Goal: Task Accomplishment & Management: Manage account settings

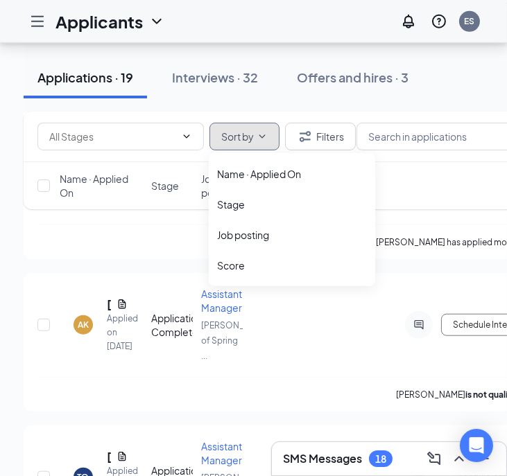
click at [268, 129] on button "Sort by" at bounding box center [244, 137] width 70 height 28
click at [252, 234] on div "Job posting" at bounding box center [292, 235] width 150 height 14
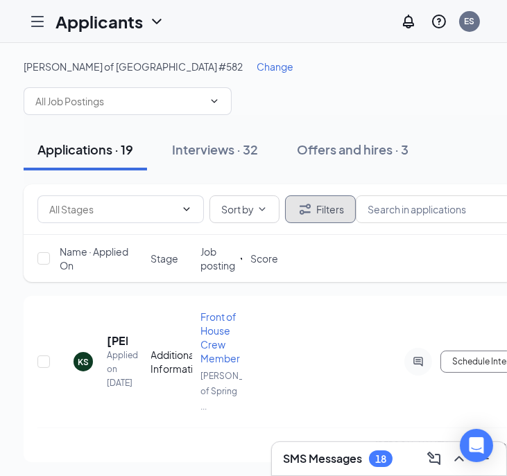
click at [313, 203] on icon "Filter" at bounding box center [305, 209] width 17 height 17
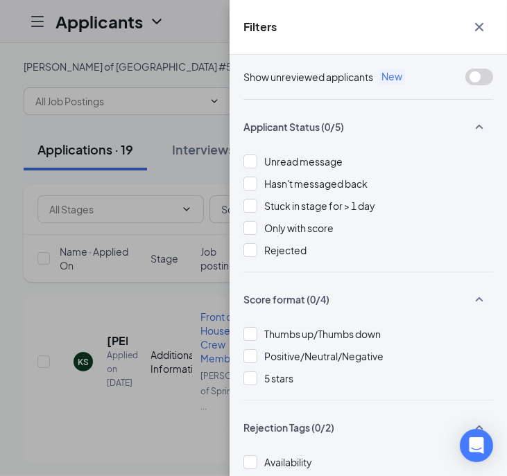
click at [480, 32] on icon "Cross" at bounding box center [479, 27] width 17 height 17
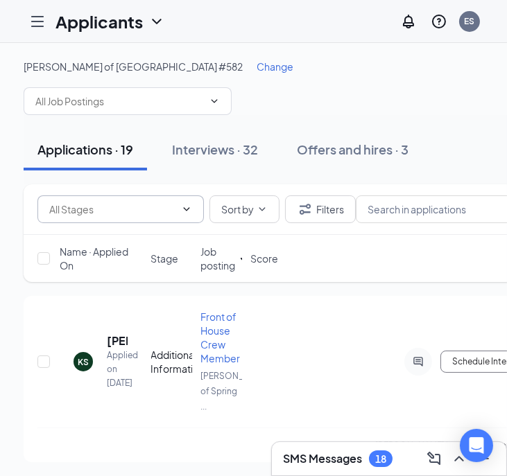
click at [185, 209] on icon "ChevronDown" at bounding box center [186, 209] width 11 height 11
click at [213, 100] on icon "ChevronDown" at bounding box center [214, 101] width 11 height 11
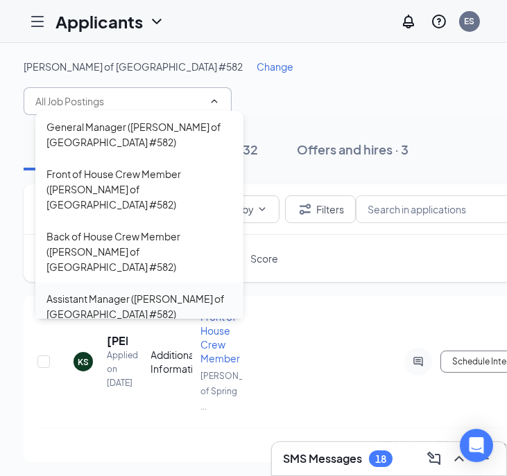
click at [121, 291] on div "Assistant Manager ([PERSON_NAME] of [GEOGRAPHIC_DATA] #582)" at bounding box center [139, 306] width 186 height 30
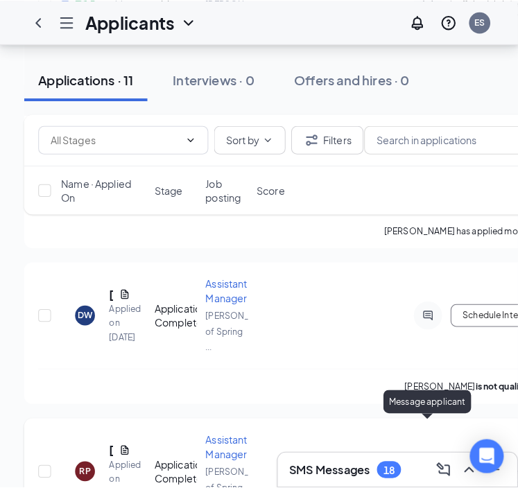
scroll to position [0, 83]
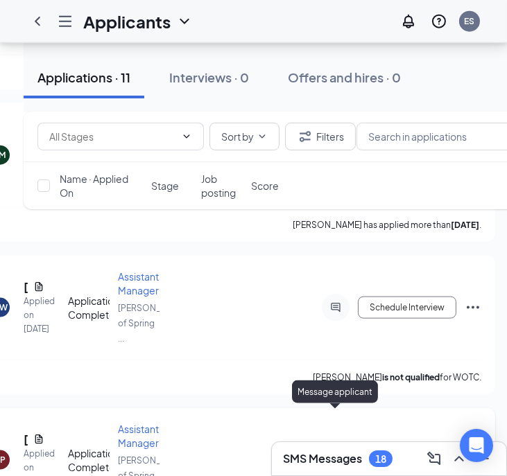
click at [336, 455] on icon "ActiveChat" at bounding box center [335, 459] width 9 height 9
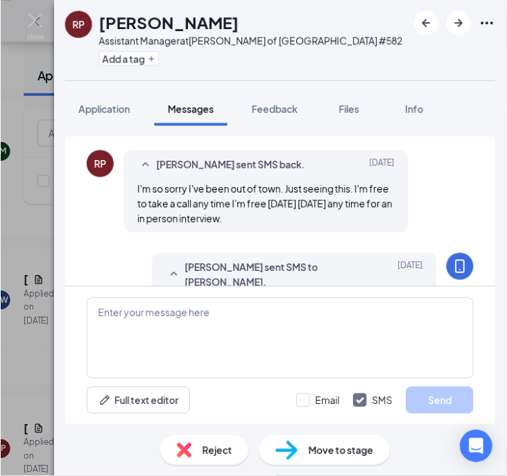
scroll to position [778, 0]
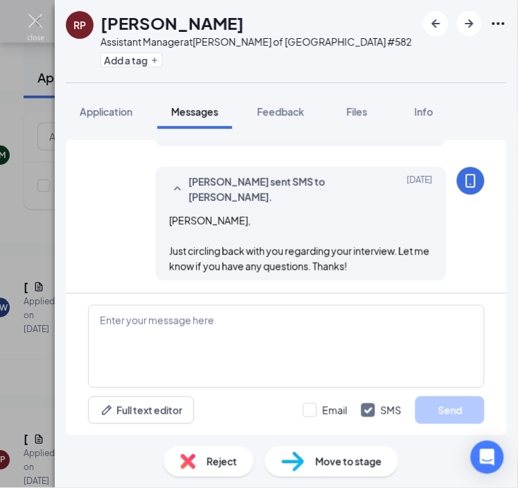
click at [37, 21] on img at bounding box center [35, 27] width 17 height 27
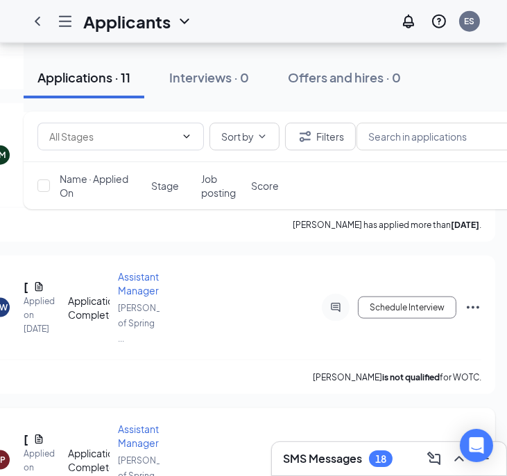
click at [476, 452] on icon "Ellipses" at bounding box center [472, 460] width 17 height 17
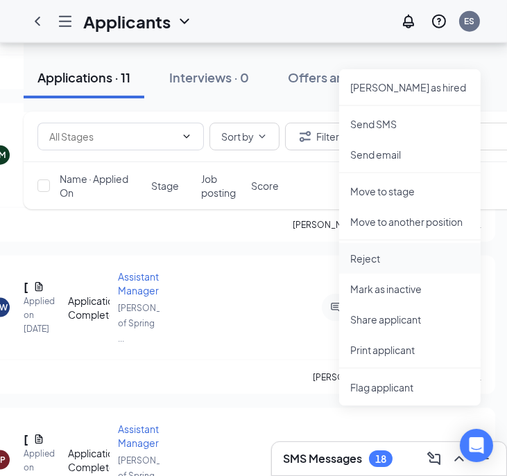
click at [376, 252] on p "Reject" at bounding box center [409, 259] width 119 height 14
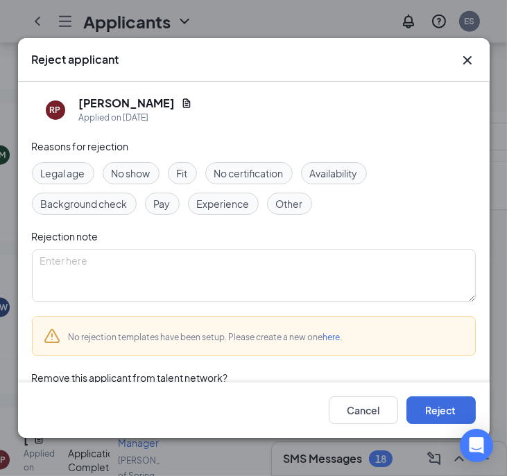
click at [285, 196] on span "Other" at bounding box center [289, 203] width 27 height 15
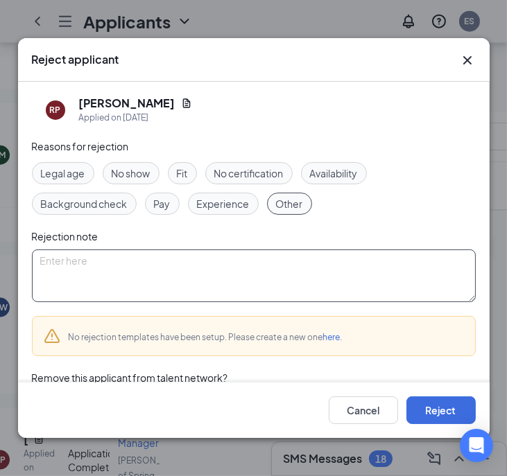
click at [211, 267] on textarea at bounding box center [254, 276] width 444 height 53
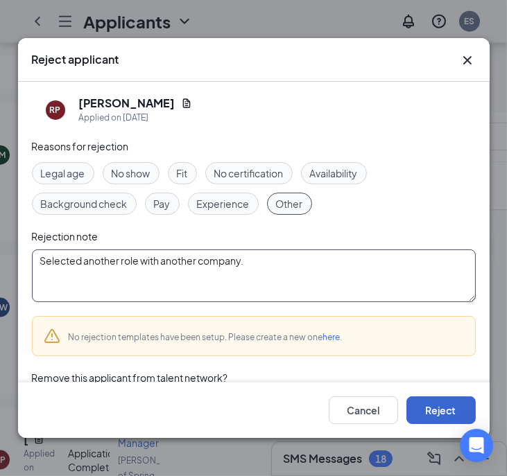
type textarea "Selected another role with another company."
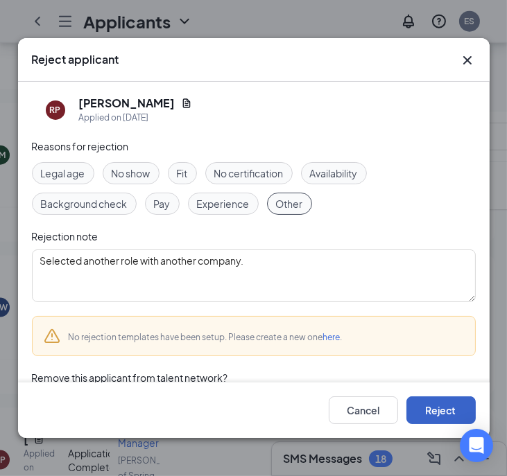
click at [420, 404] on button "Reject" at bounding box center [440, 410] width 69 height 28
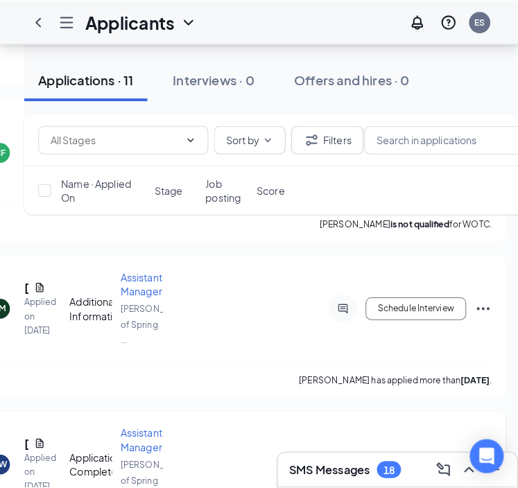
scroll to position [1303, 0]
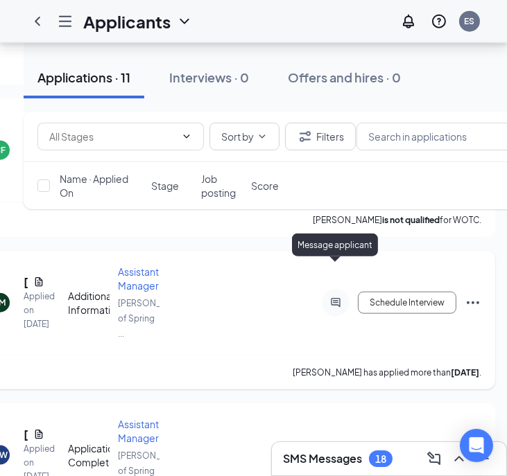
click at [333, 297] on icon "ActiveChat" at bounding box center [335, 302] width 17 height 11
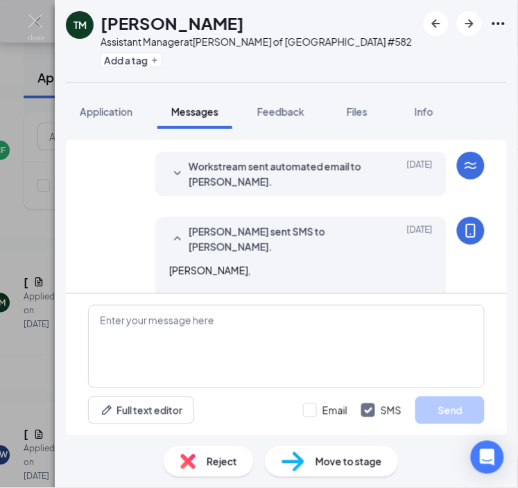
scroll to position [586, 0]
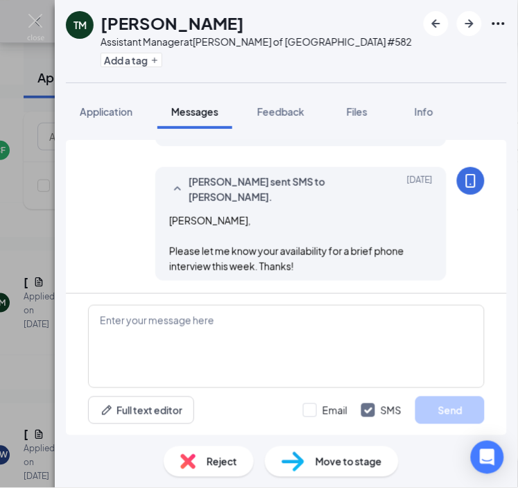
drag, startPoint x: 254, startPoint y: 247, endPoint x: 254, endPoint y: 238, distance: 9.0
click at [254, 238] on div "[PERSON_NAME], Please let me know your availability for a brief phone interview…" at bounding box center [300, 243] width 263 height 61
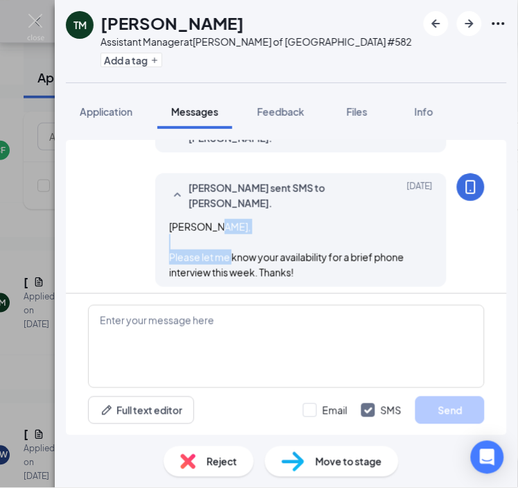
scroll to position [579, 0]
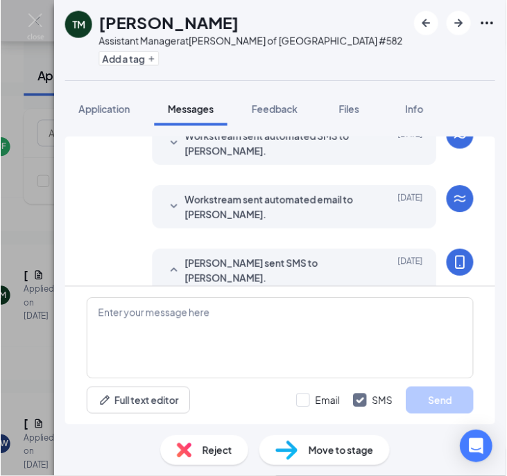
scroll to position [494, 0]
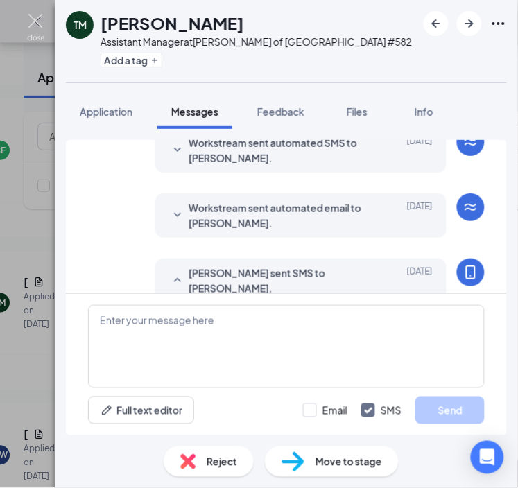
click at [33, 16] on img at bounding box center [35, 27] width 17 height 27
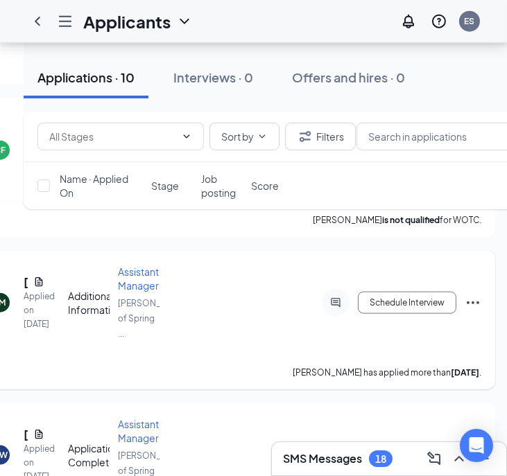
click at [469, 295] on icon "Ellipses" at bounding box center [472, 303] width 17 height 17
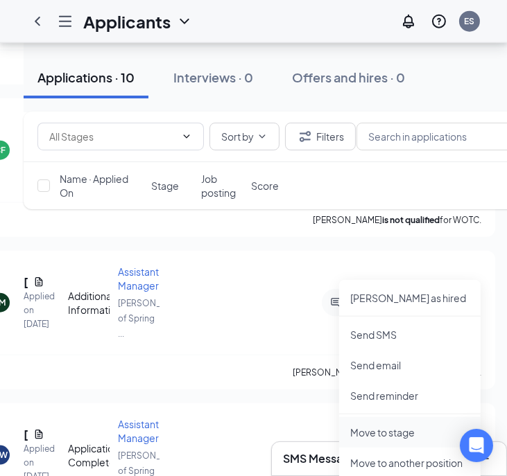
click at [371, 428] on p "Move to stage" at bounding box center [409, 433] width 119 height 14
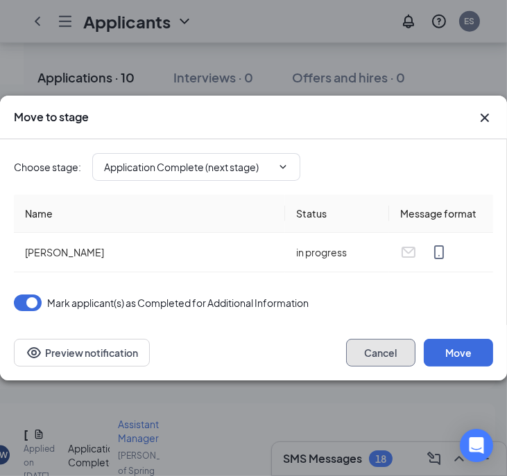
click at [386, 350] on button "Cancel" at bounding box center [380, 353] width 69 height 28
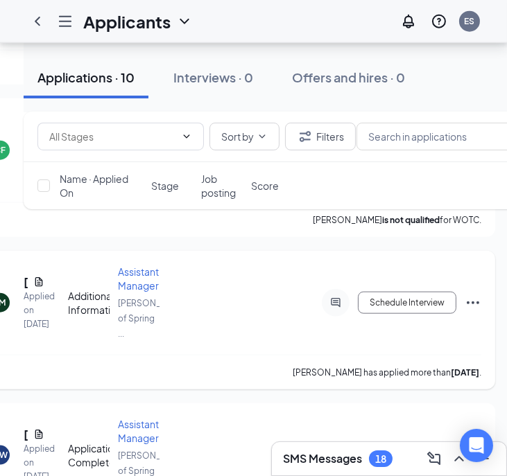
click at [466, 295] on icon "Ellipses" at bounding box center [472, 303] width 17 height 17
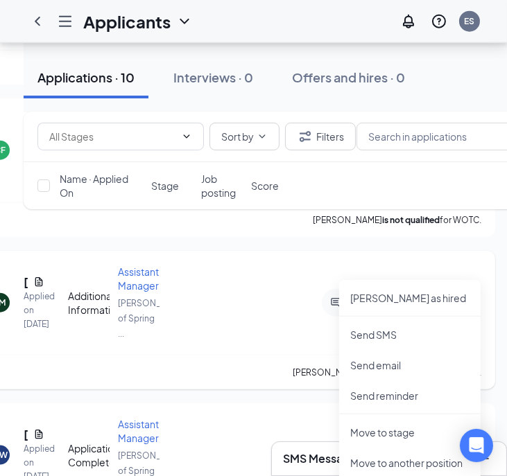
click at [474, 295] on icon "Ellipses" at bounding box center [472, 303] width 17 height 17
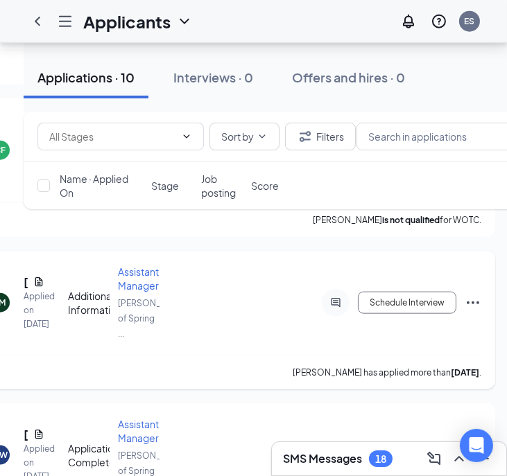
click at [474, 295] on icon "Ellipses" at bounding box center [472, 303] width 17 height 17
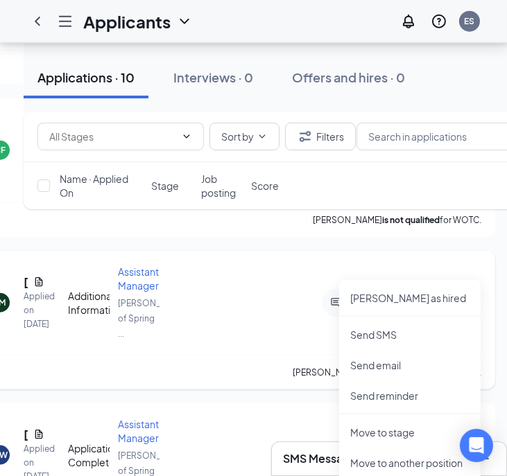
click at [209, 355] on div "[PERSON_NAME] has applied more than [DATE] ." at bounding box center [217, 372] width 527 height 35
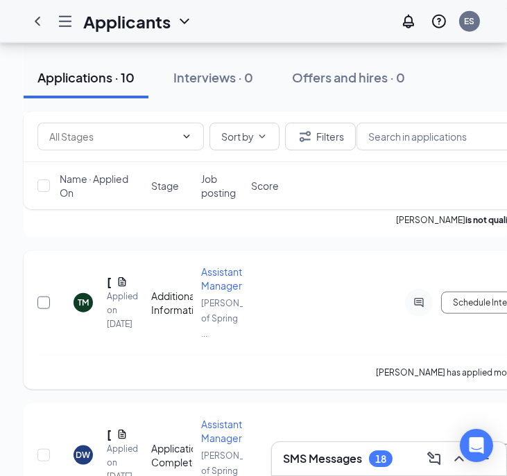
click at [46, 297] on input "checkbox" at bounding box center [43, 303] width 12 height 12
checkbox input "true"
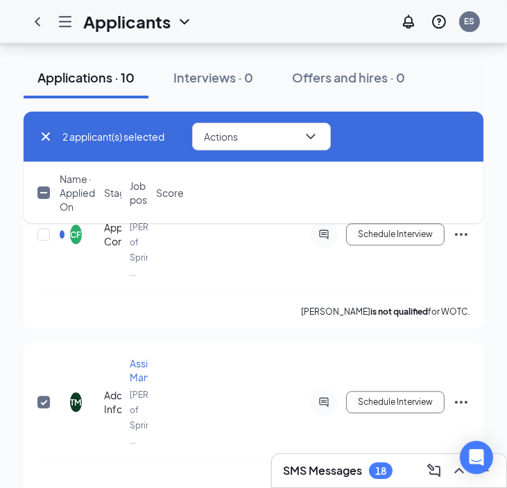
scroll to position [2995, 0]
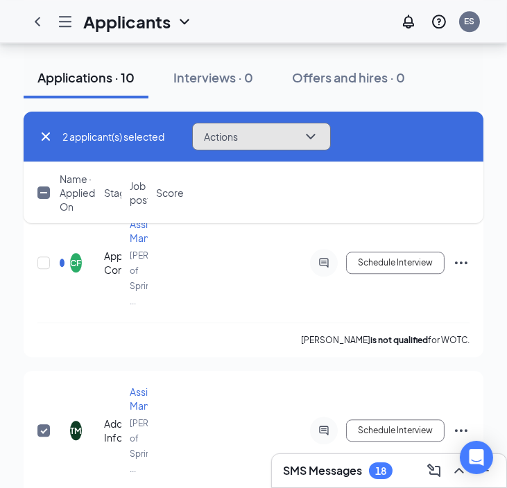
click at [313, 128] on icon "ChevronDown" at bounding box center [310, 136] width 17 height 17
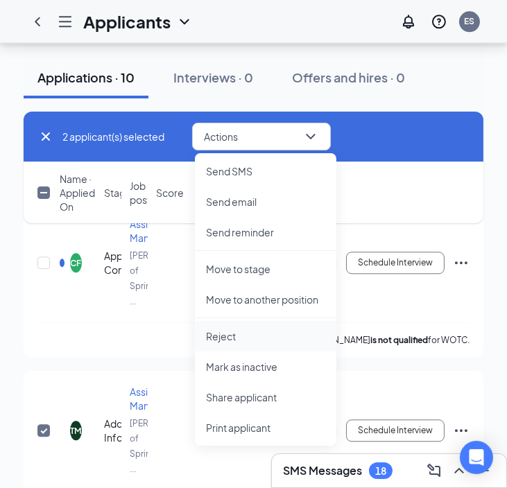
click at [227, 338] on p "Reject" at bounding box center [265, 336] width 119 height 14
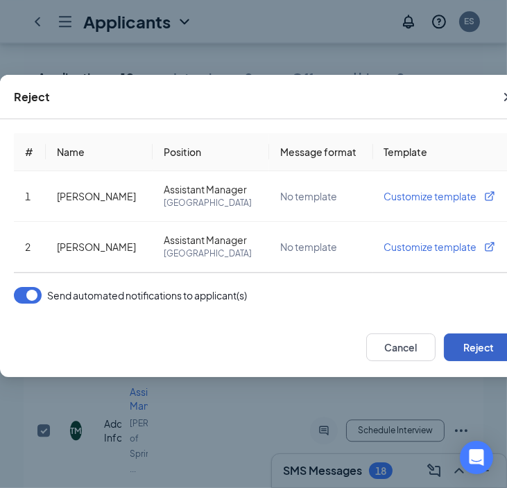
click at [473, 350] on button "Reject" at bounding box center [478, 347] width 69 height 28
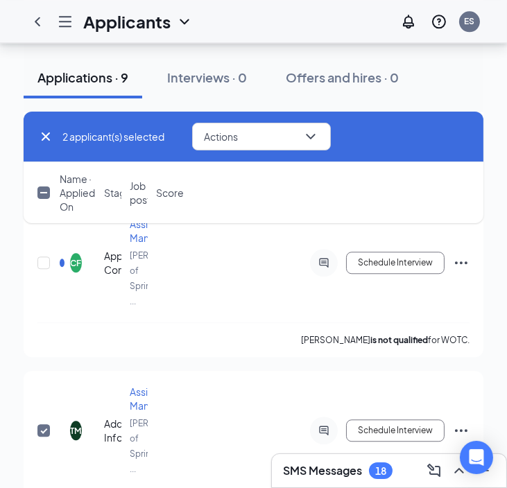
checkbox input "false"
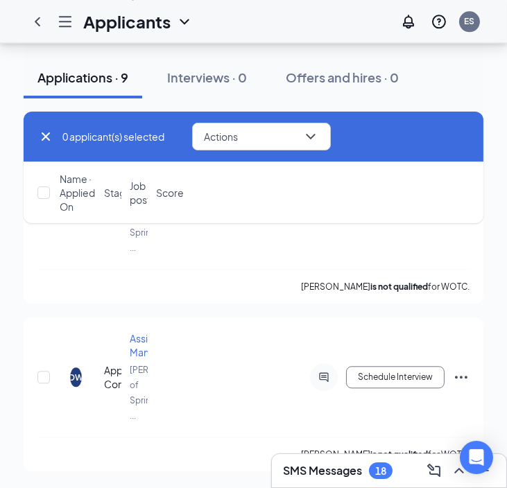
scroll to position [2851, 0]
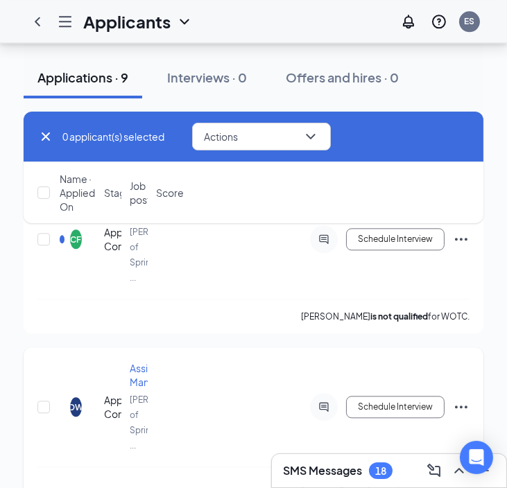
click at [216, 347] on div "[PERSON_NAME] Applied on [DATE] Application Complete Assistant Manager [PERSON_…" at bounding box center [254, 424] width 460 height 154
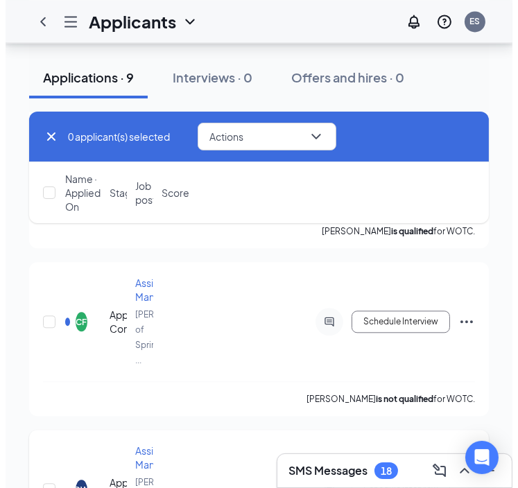
scroll to position [2764, 0]
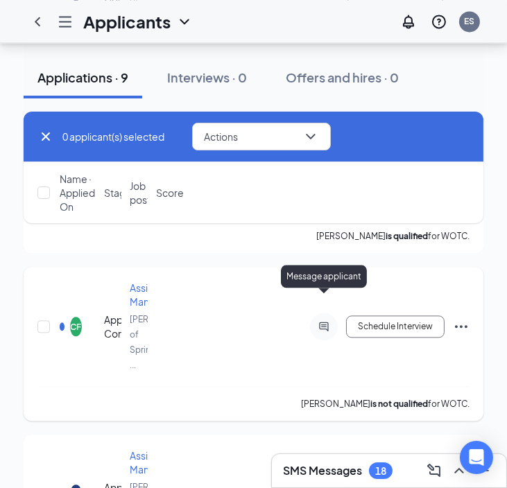
click at [323, 321] on icon "ActiveChat" at bounding box center [323, 326] width 17 height 11
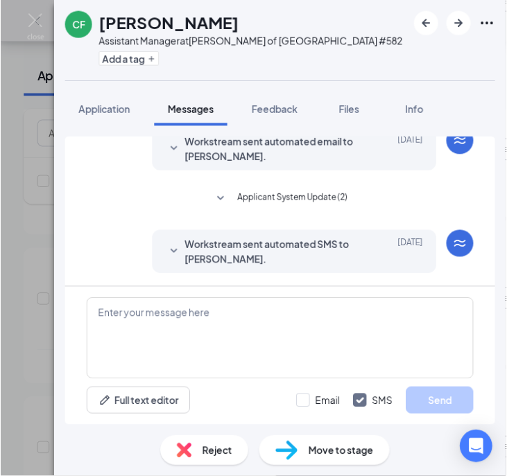
scroll to position [150, 0]
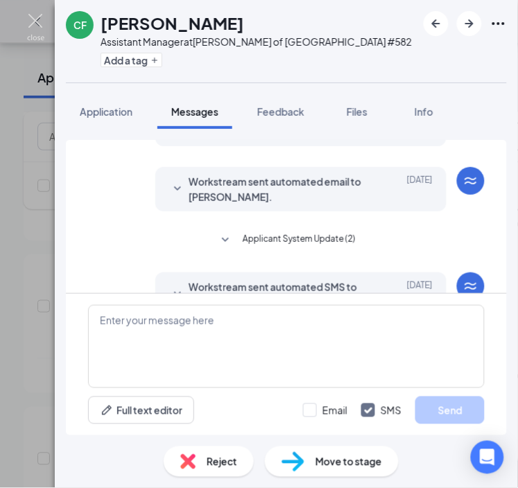
click at [30, 14] on img at bounding box center [35, 27] width 17 height 27
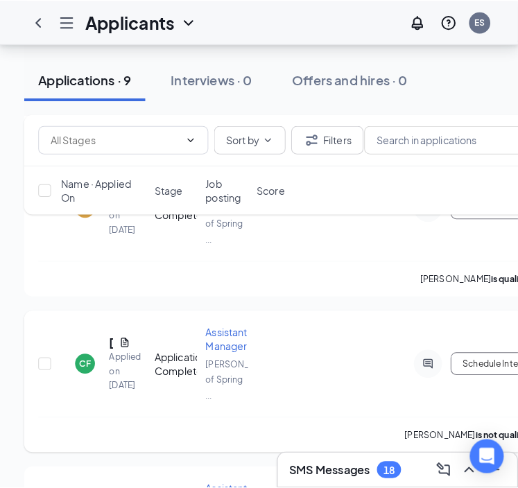
scroll to position [2469, 0]
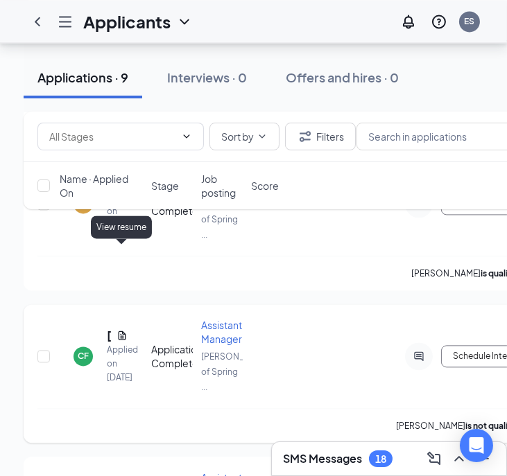
click at [121, 330] on icon "Document" at bounding box center [121, 335] width 11 height 11
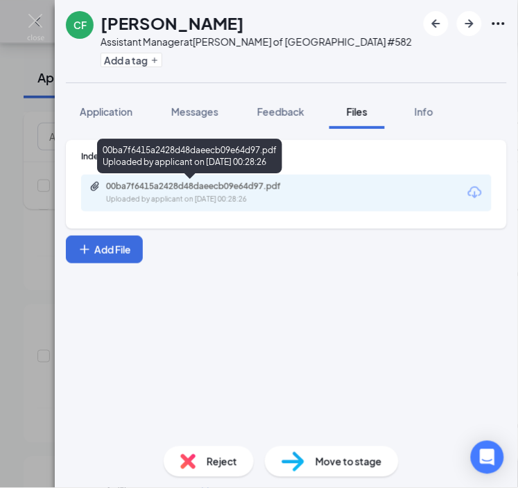
click at [182, 194] on div "Uploaded by applicant on [DATE] 00:28:26" at bounding box center [210, 199] width 208 height 11
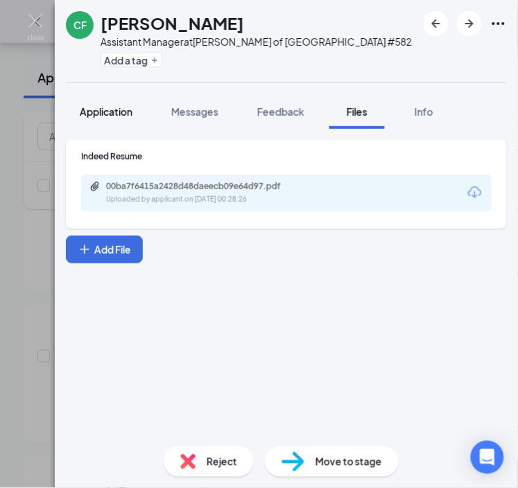
click at [91, 116] on span "Application" at bounding box center [106, 111] width 53 height 12
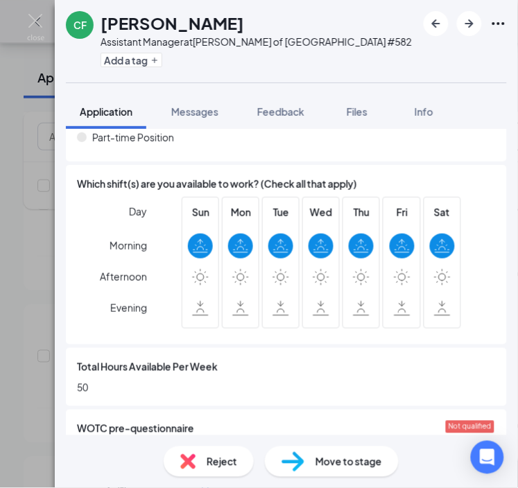
scroll to position [800, 0]
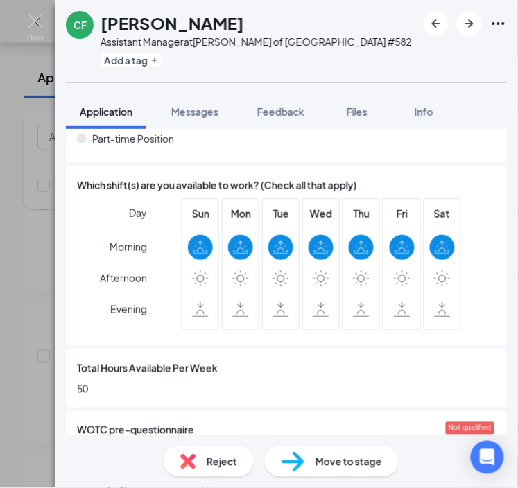
click at [198, 458] on div "Reject" at bounding box center [209, 461] width 90 height 30
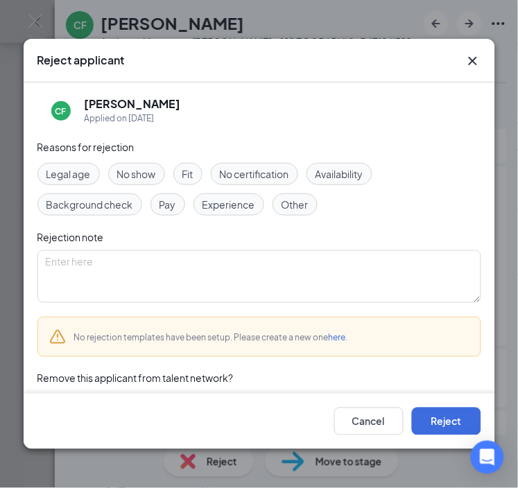
click at [329, 175] on span "Availability" at bounding box center [339, 173] width 48 height 15
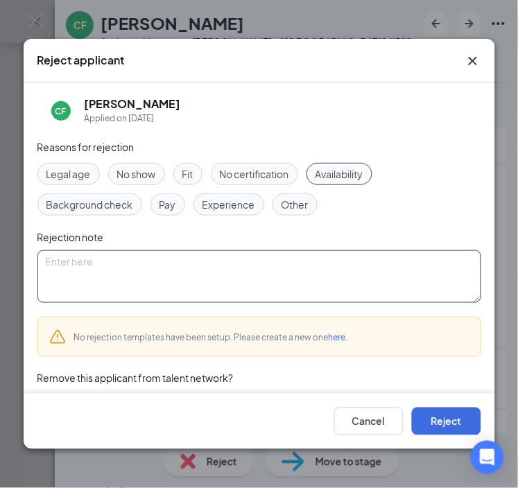
click at [181, 277] on textarea at bounding box center [259, 276] width 444 height 53
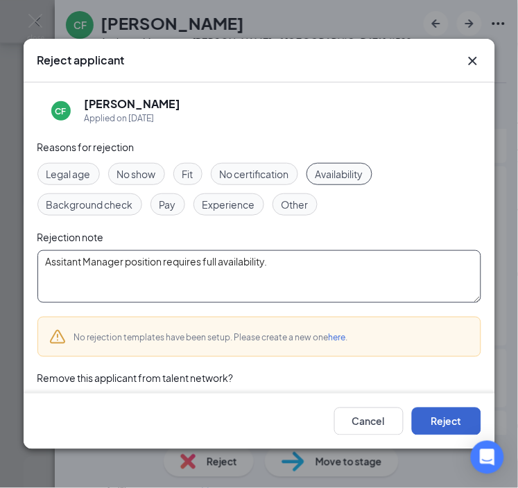
type textarea "Assitant Manager position requires full availability."
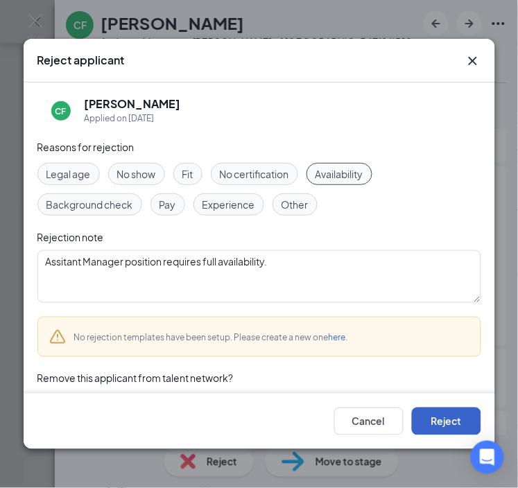
click at [428, 419] on button "Reject" at bounding box center [446, 422] width 69 height 28
click at [60, 261] on div "Collapse all Application Phone [PHONE_NUMBER] Email [EMAIL_ADDRESS][DOMAIN_NAME…" at bounding box center [286, 282] width 463 height 306
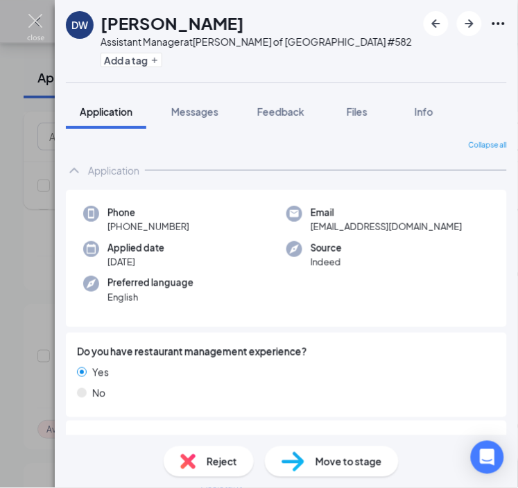
click at [32, 17] on img at bounding box center [35, 27] width 17 height 27
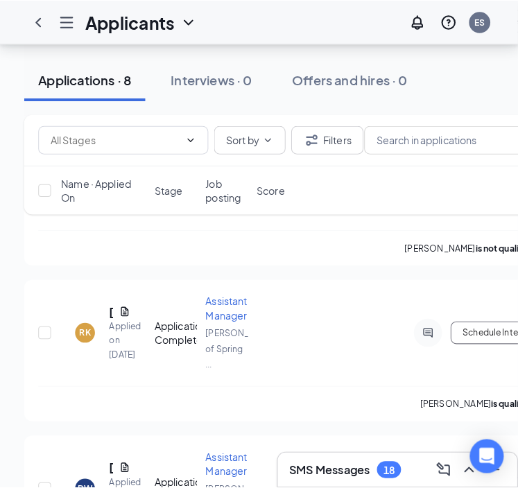
scroll to position [2195, 0]
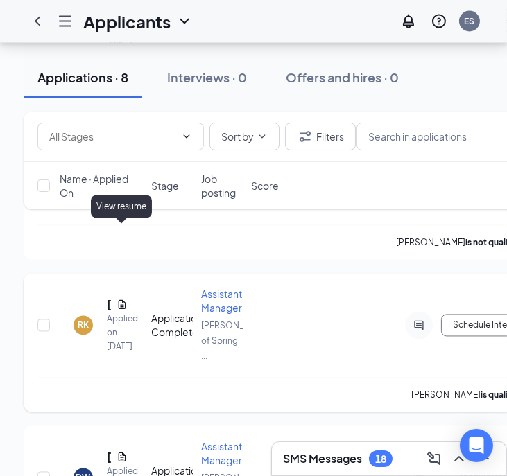
click at [120, 299] on icon "Document" at bounding box center [121, 304] width 11 height 11
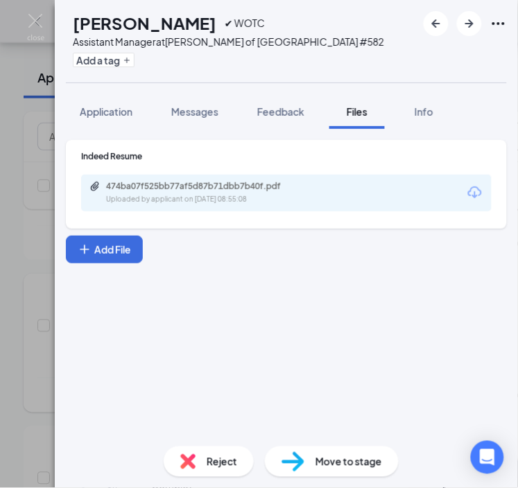
click at [120, 226] on div "Indeed Resume 474ba07f525bb77af5d87b71dbb7b40f.pdf Uploaded by applicant on [DA…" at bounding box center [286, 184] width 441 height 89
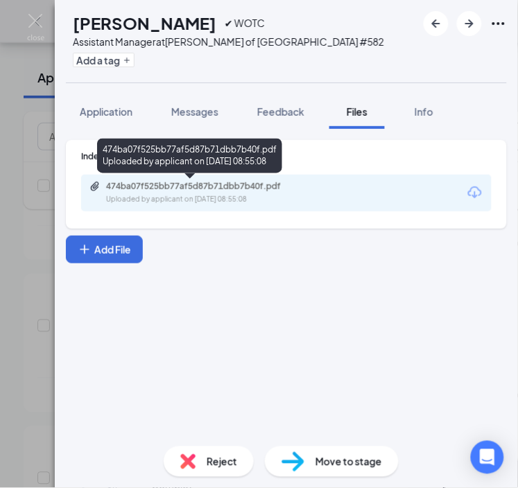
click at [141, 183] on div "474ba07f525bb77af5d87b71dbb7b40f.pdf" at bounding box center [203, 186] width 194 height 11
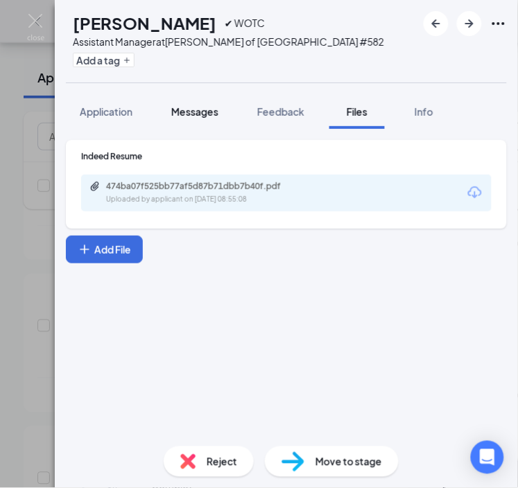
click at [190, 114] on span "Messages" at bounding box center [194, 111] width 47 height 12
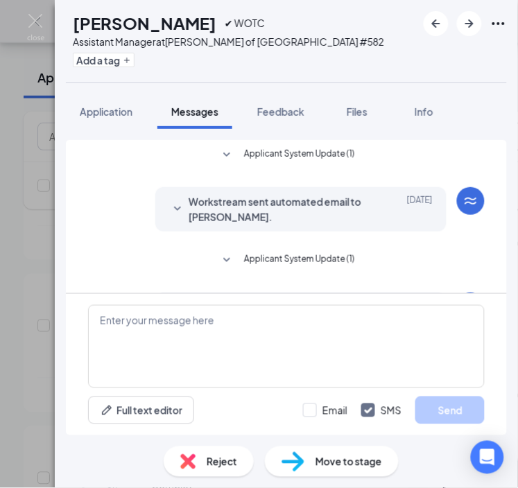
scroll to position [292, 0]
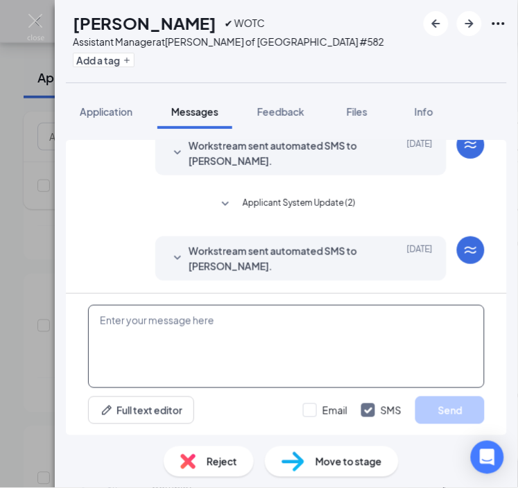
click at [264, 336] on textarea at bounding box center [286, 346] width 396 height 83
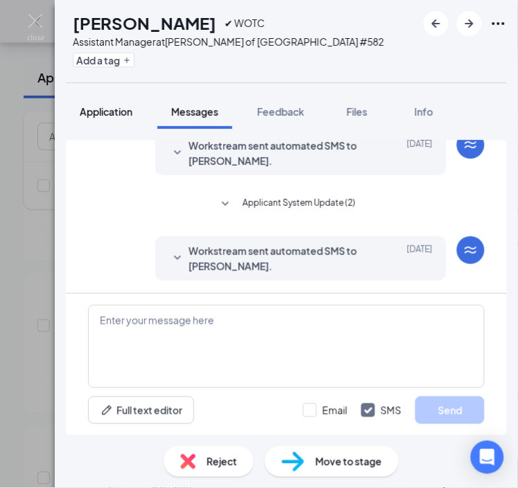
click at [125, 120] on button "Application" at bounding box center [106, 111] width 80 height 35
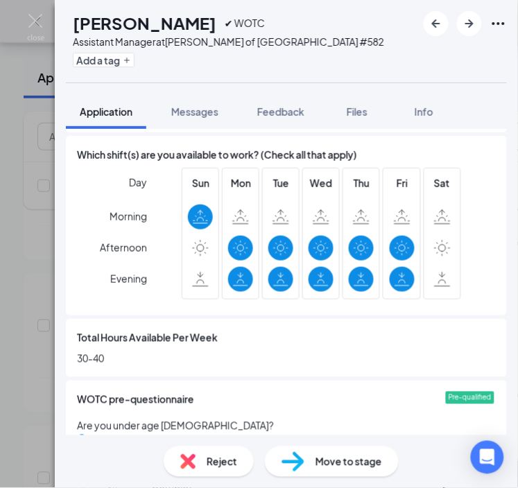
scroll to position [800, 0]
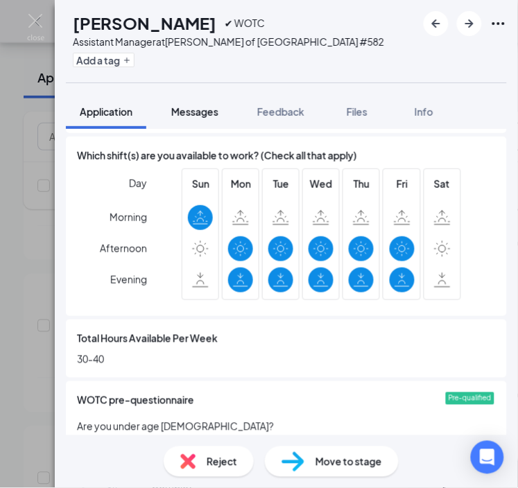
click at [194, 105] on span "Messages" at bounding box center [194, 111] width 47 height 12
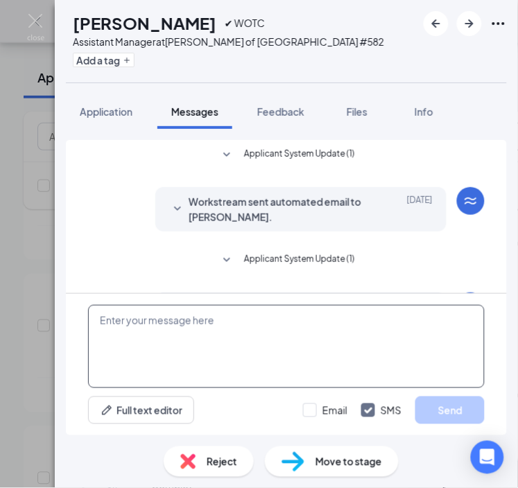
click at [274, 349] on textarea at bounding box center [286, 346] width 396 height 83
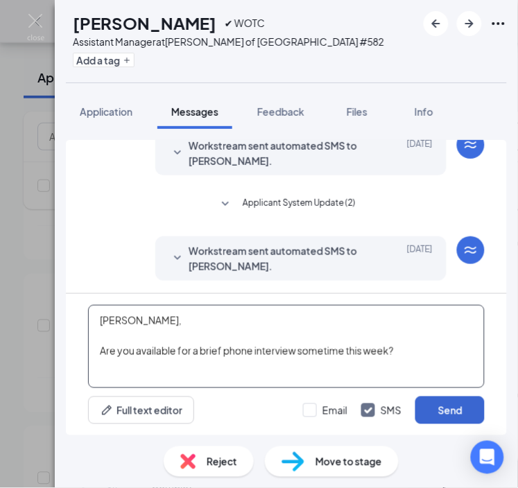
type textarea "[PERSON_NAME], Are you available for a brief phone interview sometime this week?"
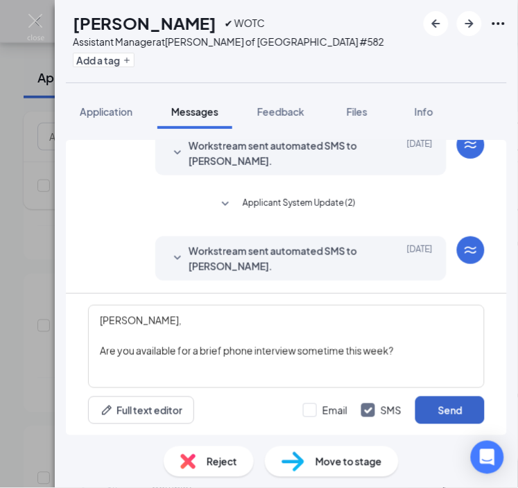
click at [444, 400] on button "Send" at bounding box center [449, 410] width 69 height 28
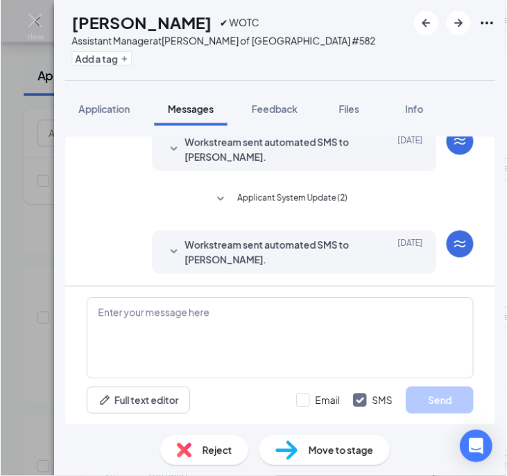
scroll to position [426, 0]
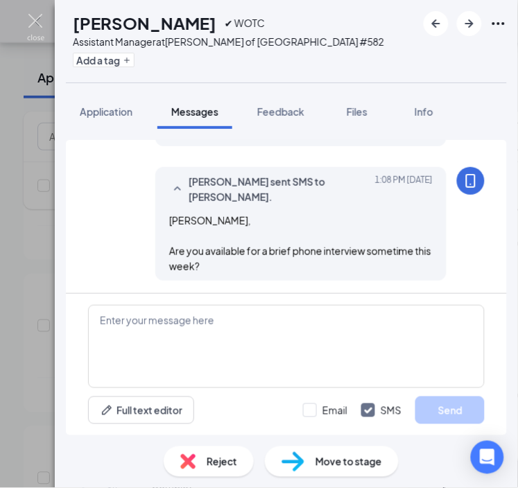
click at [42, 17] on img at bounding box center [35, 27] width 17 height 27
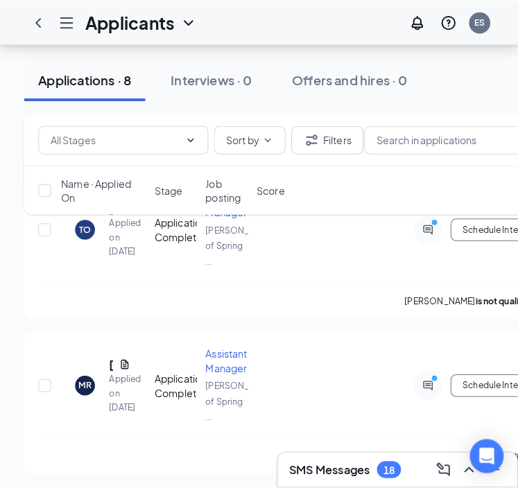
scroll to position [1985, 0]
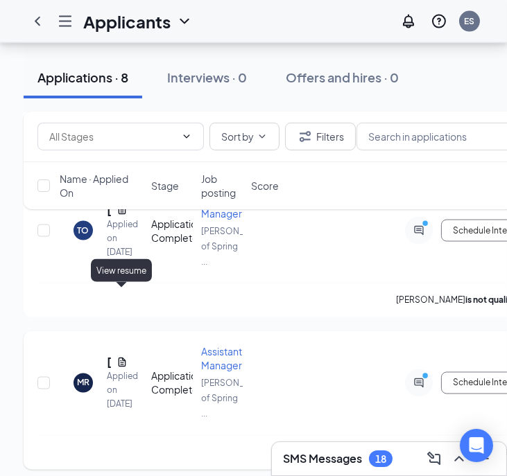
click at [120, 357] on icon "Document" at bounding box center [121, 362] width 11 height 11
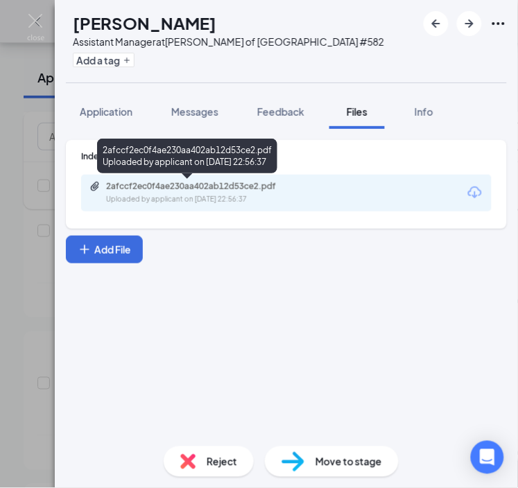
click at [202, 190] on div "2afccf2ec0f4ae230aa402ab12d53ce2.pdf" at bounding box center [203, 186] width 194 height 11
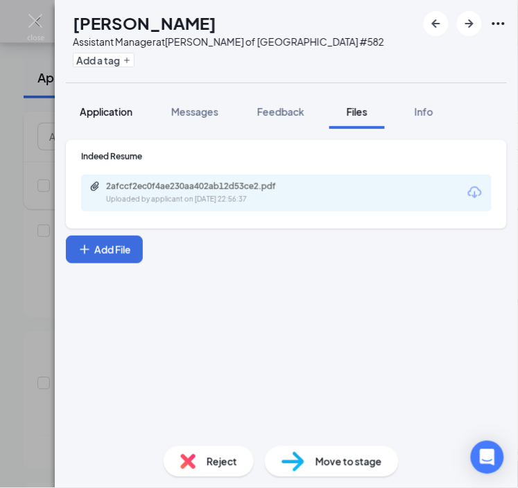
click at [112, 106] on span "Application" at bounding box center [106, 111] width 53 height 12
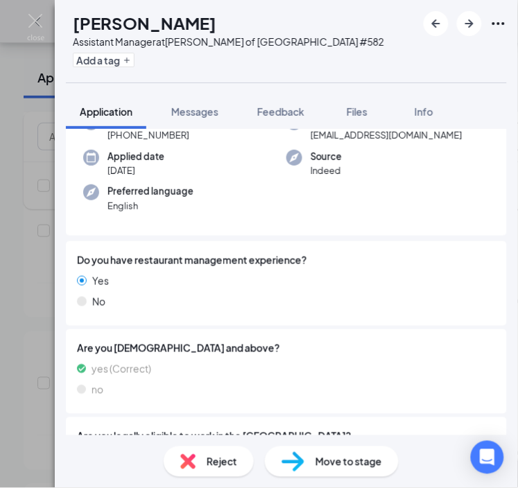
scroll to position [90, 0]
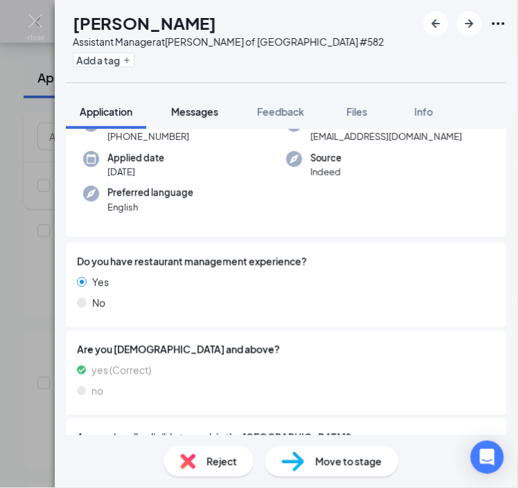
click at [198, 114] on span "Messages" at bounding box center [194, 111] width 47 height 12
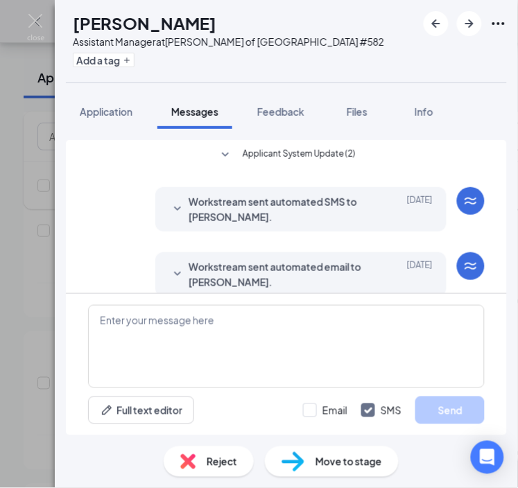
scroll to position [396, 0]
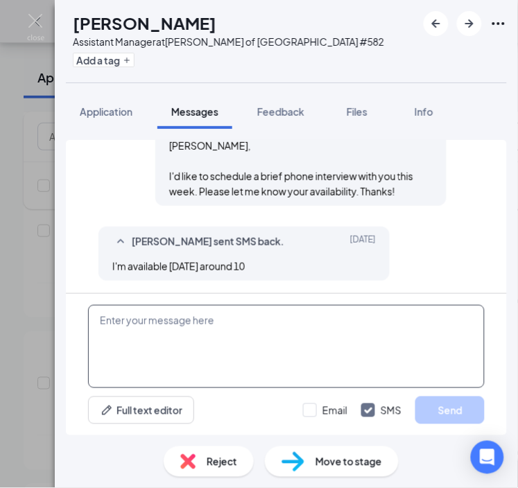
click at [195, 357] on textarea at bounding box center [286, 346] width 396 height 83
type textarea "I'll call you [DATE] at 10am!"
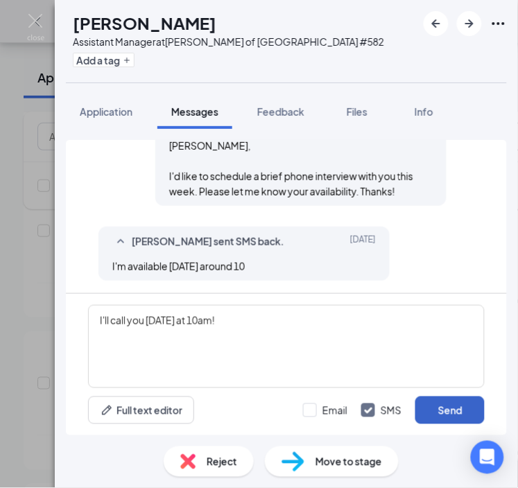
click at [455, 405] on button "Send" at bounding box center [449, 410] width 69 height 28
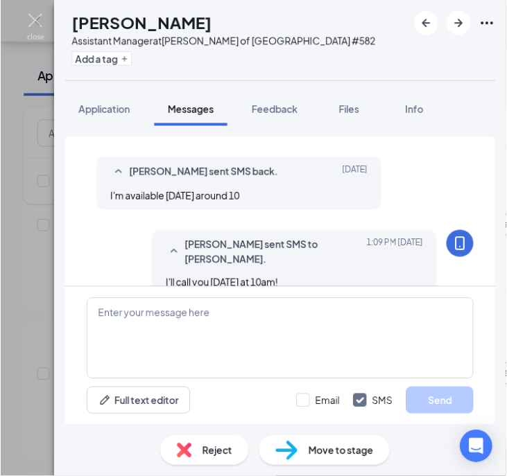
scroll to position [484, 0]
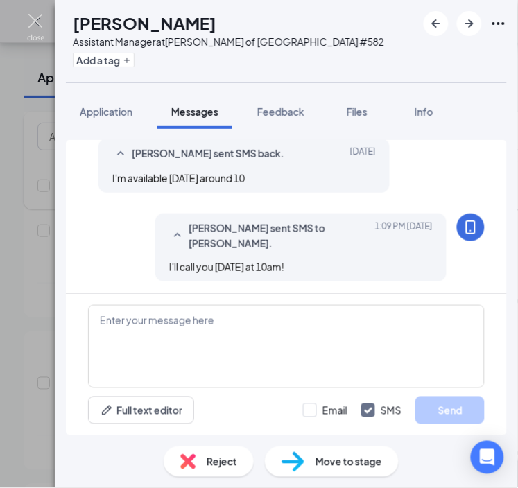
click at [38, 17] on img at bounding box center [35, 27] width 17 height 27
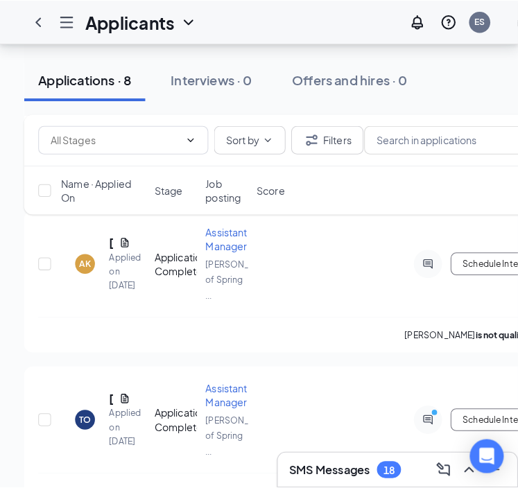
scroll to position [1805, 0]
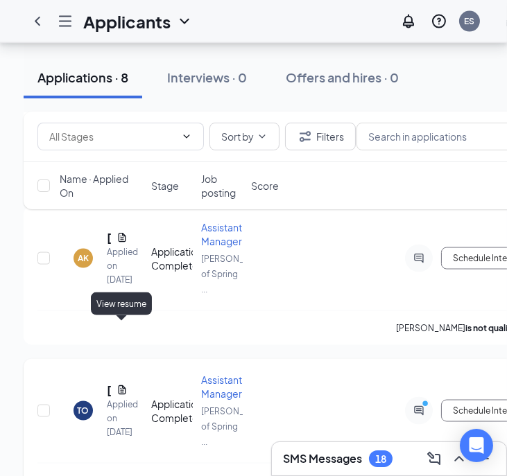
click at [120, 385] on icon "Document" at bounding box center [121, 390] width 11 height 11
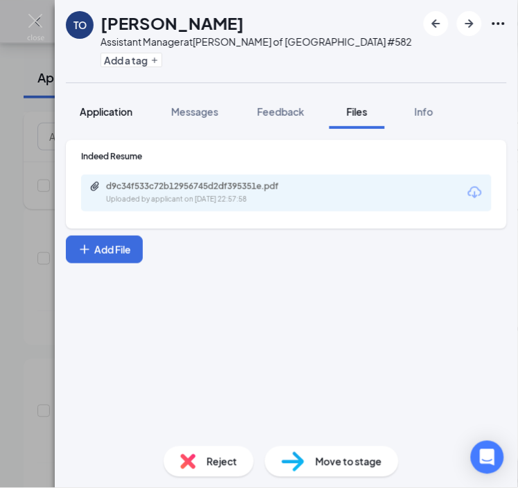
click at [110, 120] on button "Application" at bounding box center [106, 111] width 80 height 35
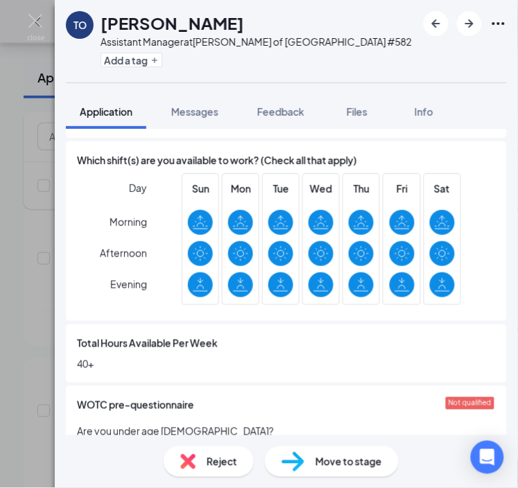
scroll to position [796, 0]
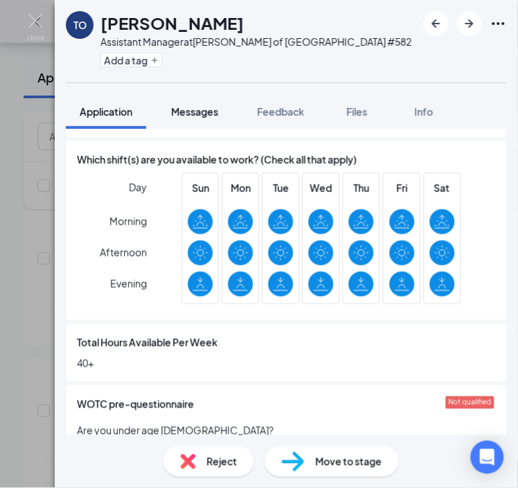
click at [204, 105] on div "Messages" at bounding box center [194, 112] width 47 height 14
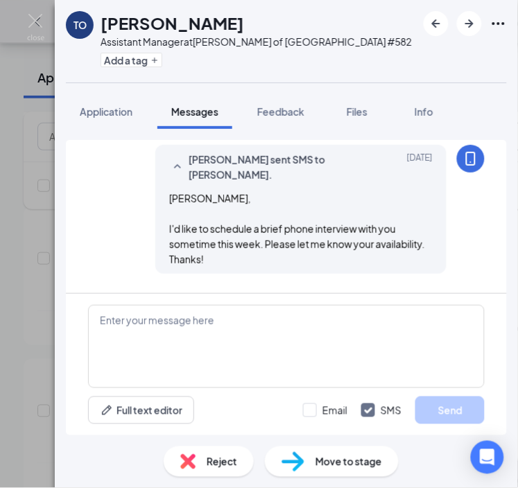
scroll to position [507, 0]
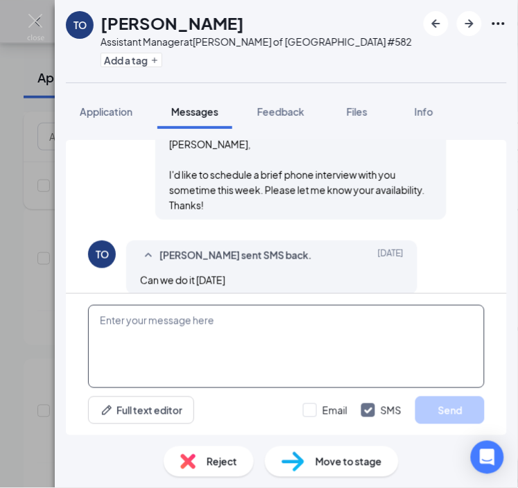
click at [218, 358] on textarea at bounding box center [286, 346] width 396 height 83
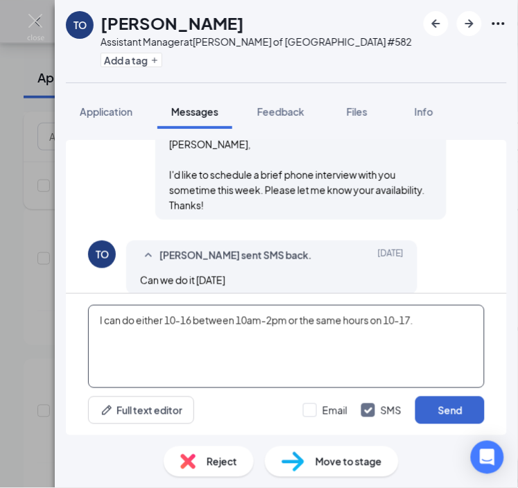
type textarea "I can do either 10-16 between 10am-2pm or the same hours on 10-17."
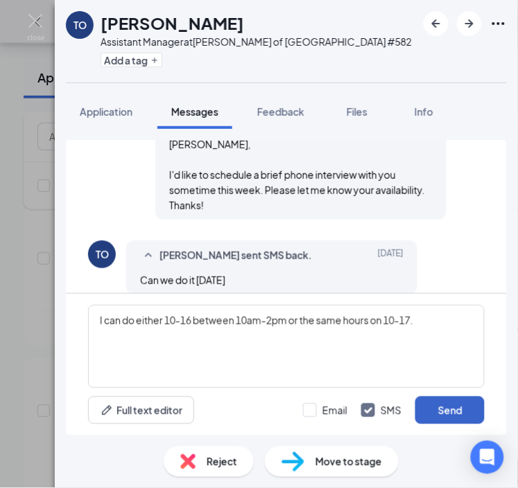
click at [466, 412] on button "Send" at bounding box center [449, 410] width 69 height 28
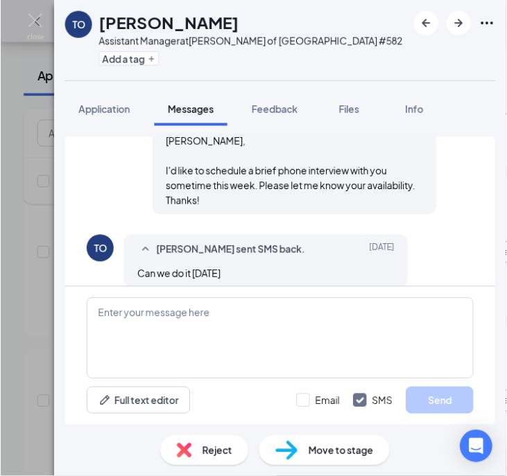
scroll to position [597, 0]
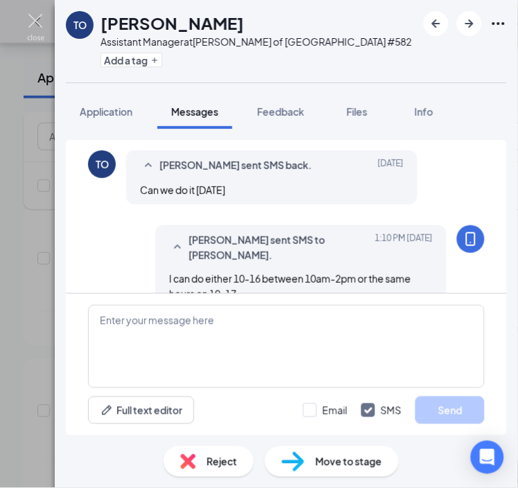
click at [40, 19] on img at bounding box center [35, 27] width 17 height 27
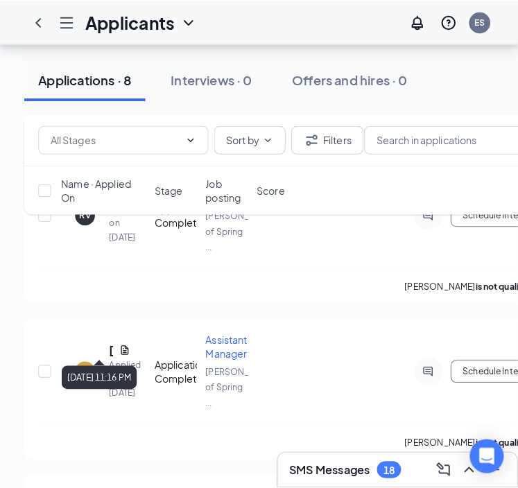
scroll to position [1696, 0]
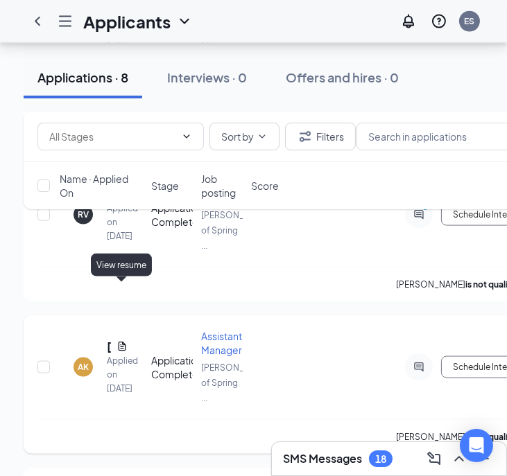
click at [123, 341] on icon "Document" at bounding box center [121, 346] width 11 height 11
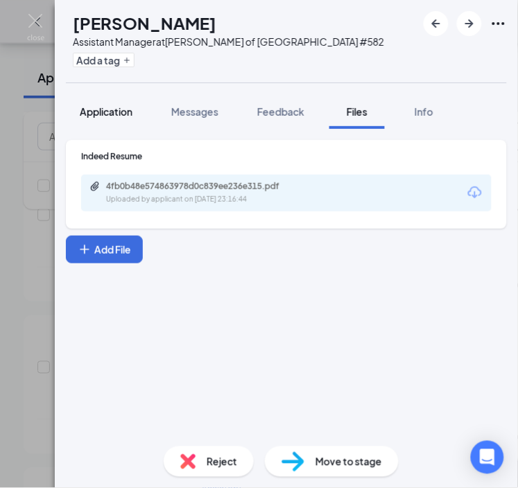
click at [111, 112] on span "Application" at bounding box center [106, 111] width 53 height 12
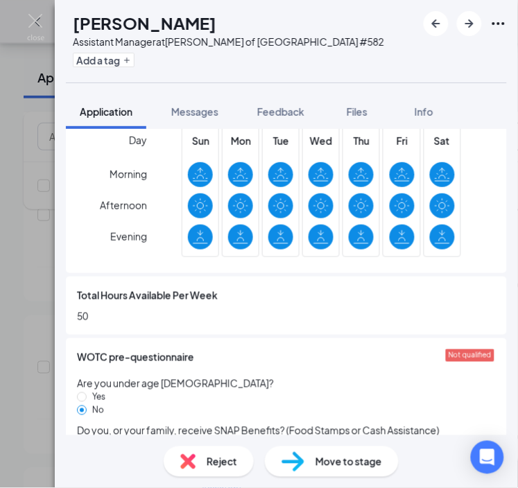
scroll to position [828, 0]
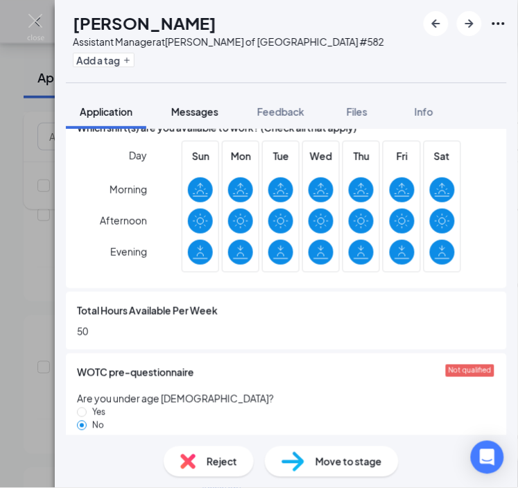
click at [218, 110] on span "Messages" at bounding box center [194, 111] width 47 height 12
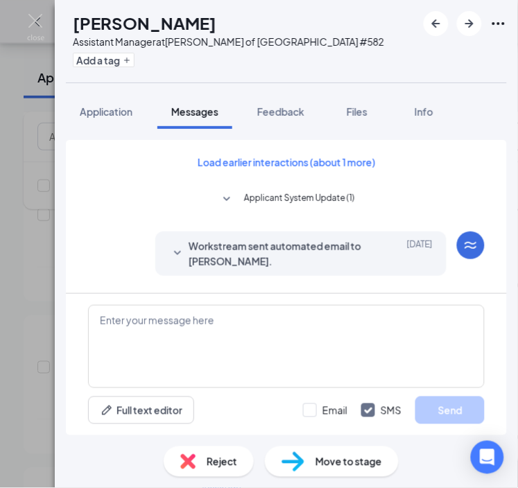
scroll to position [565, 0]
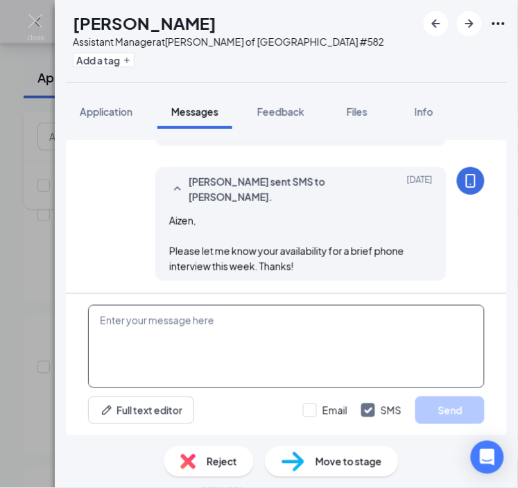
click at [140, 356] on textarea at bounding box center [286, 346] width 396 height 83
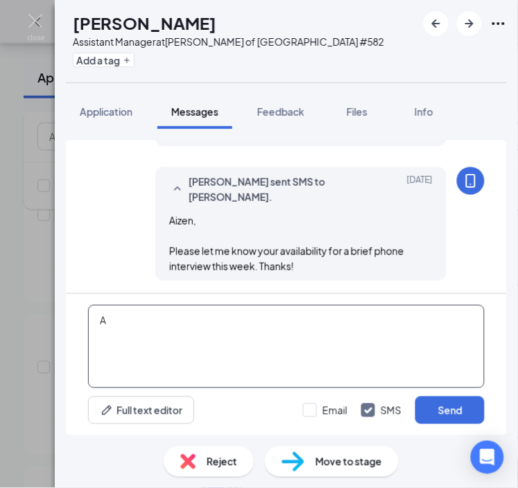
click at [140, 356] on textarea "A" at bounding box center [286, 346] width 396 height 83
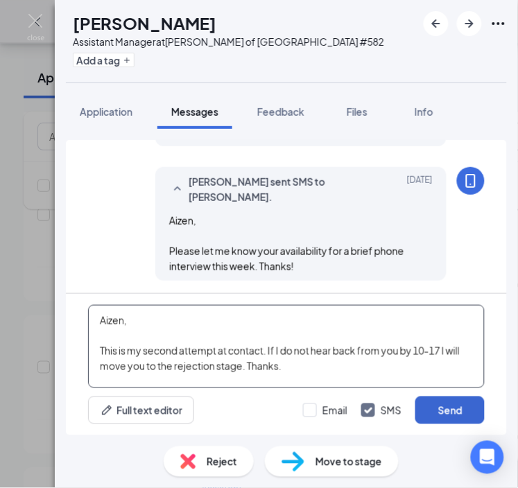
type textarea "Aizen, This is my second attempt at contact. If I do not hear back from you by …"
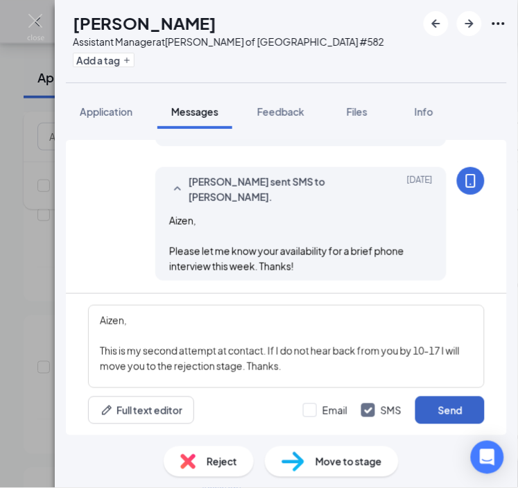
click at [433, 403] on button "Send" at bounding box center [449, 410] width 69 height 28
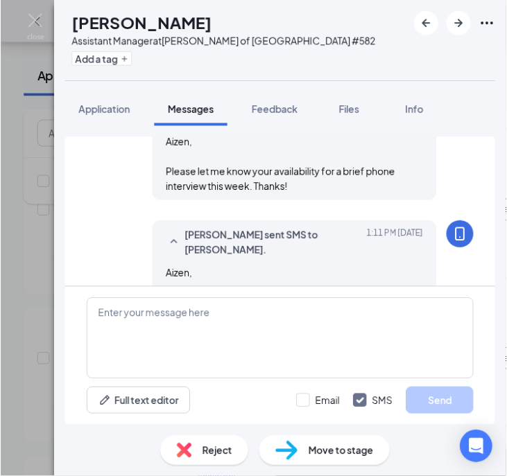
scroll to position [715, 0]
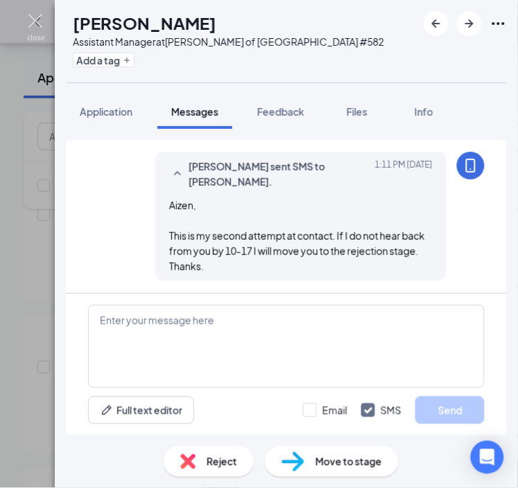
click at [35, 17] on img at bounding box center [35, 27] width 17 height 27
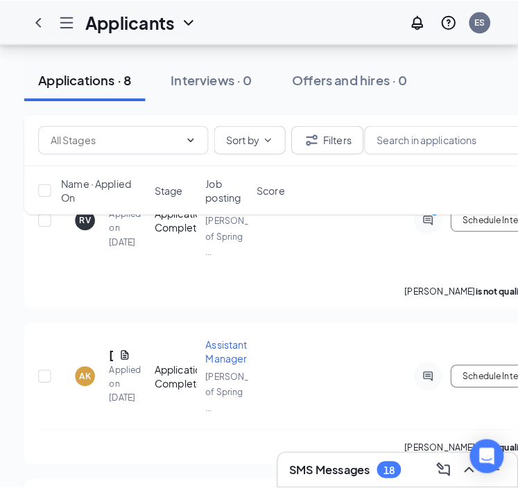
scroll to position [1535, 0]
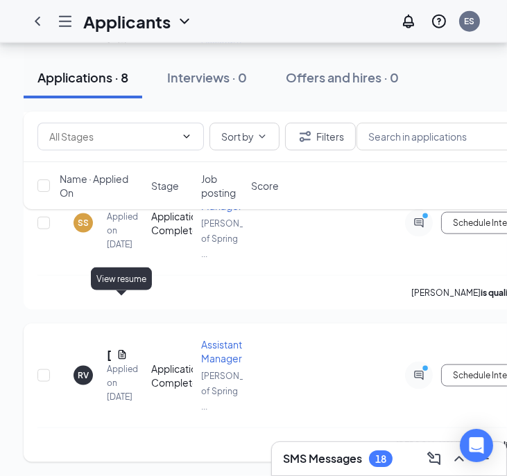
click at [123, 350] on icon "Document" at bounding box center [123, 354] width 8 height 9
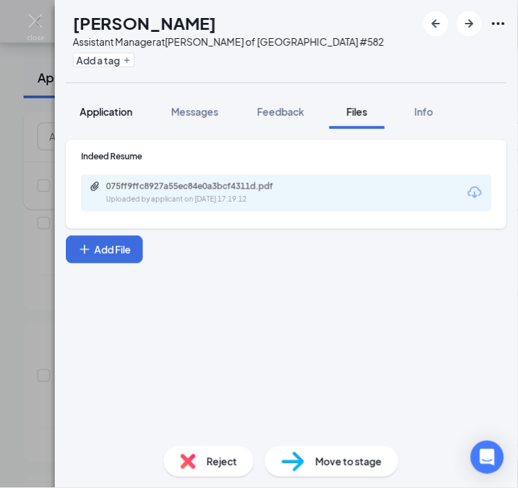
click at [111, 112] on span "Application" at bounding box center [106, 111] width 53 height 12
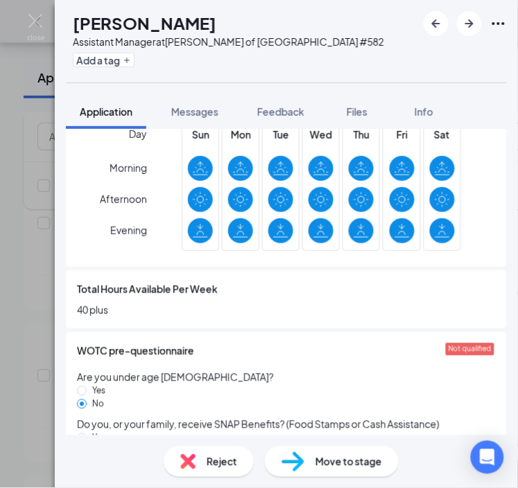
scroll to position [850, 0]
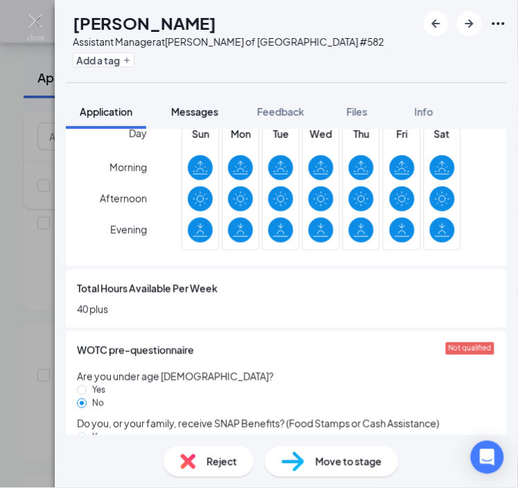
click at [207, 110] on span "Messages" at bounding box center [194, 111] width 47 height 12
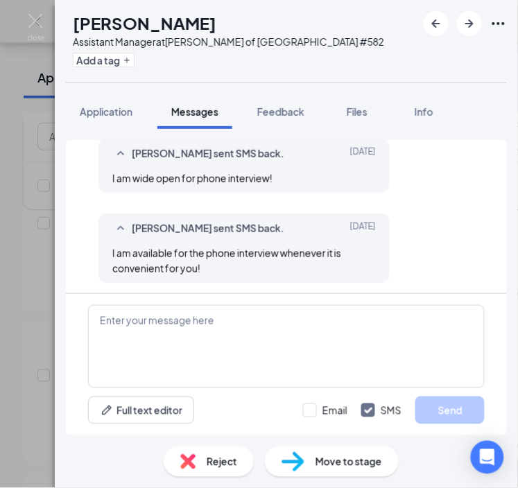
scroll to position [530, 0]
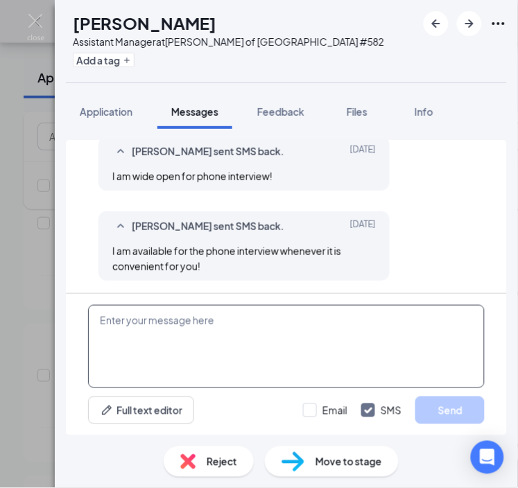
click at [169, 344] on textarea at bounding box center [286, 346] width 396 height 83
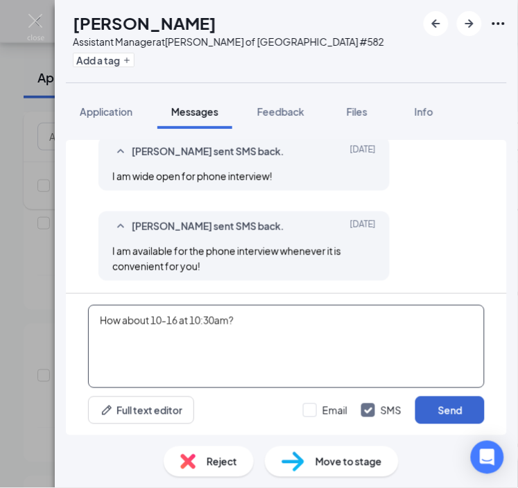
type textarea "How about 10-16 at 10:30am?"
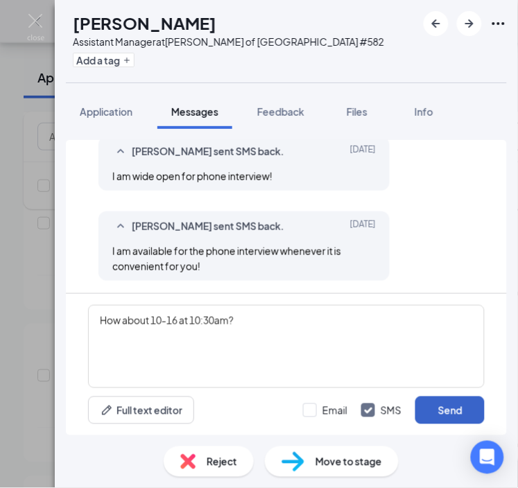
click at [435, 399] on button "Send" at bounding box center [449, 410] width 69 height 28
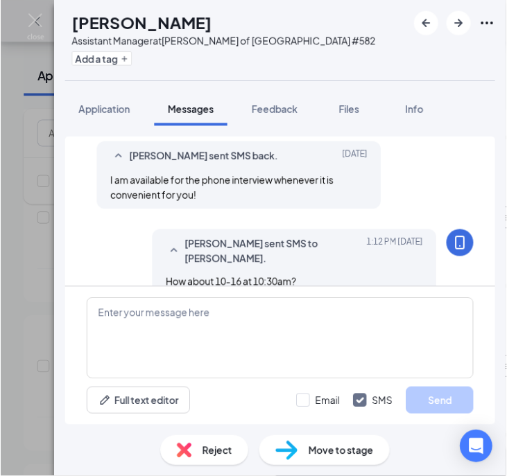
scroll to position [619, 0]
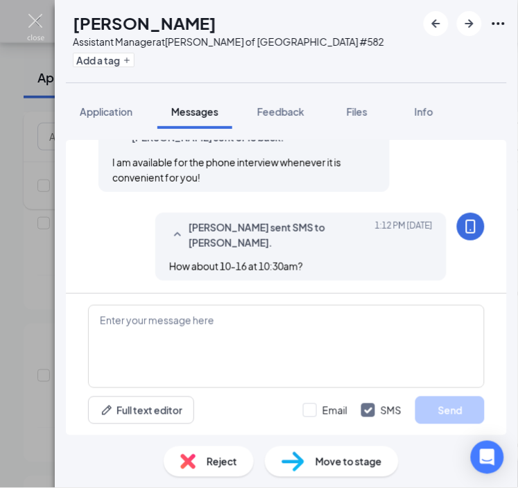
click at [35, 17] on img at bounding box center [35, 27] width 17 height 27
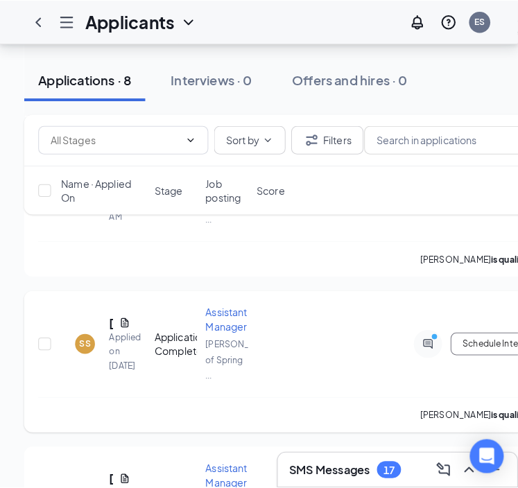
scroll to position [1421, 0]
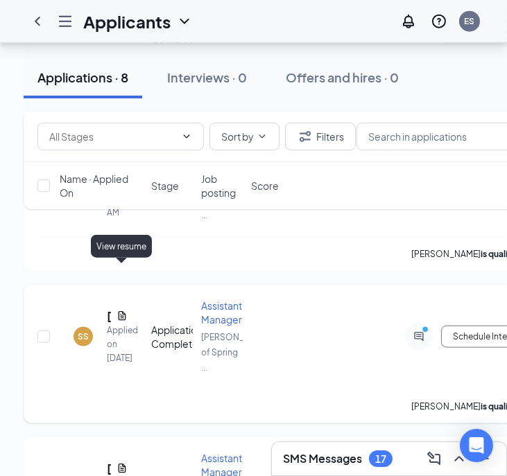
click at [119, 310] on icon "Document" at bounding box center [121, 315] width 11 height 11
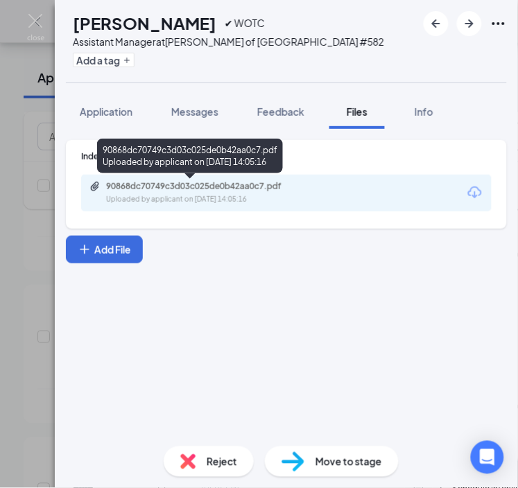
click at [197, 198] on div "Uploaded by applicant on [DATE] 14:05:16" at bounding box center [210, 199] width 208 height 11
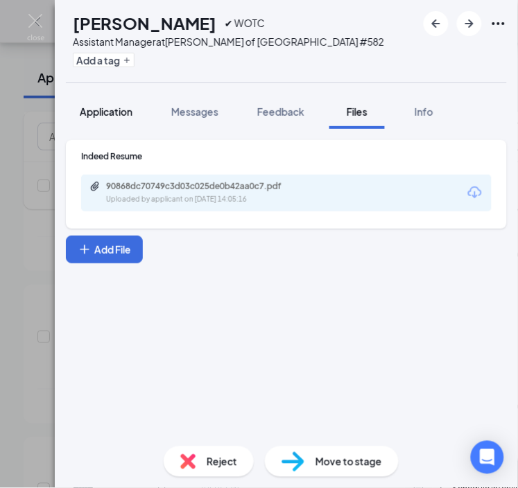
click at [116, 106] on span "Application" at bounding box center [106, 111] width 53 height 12
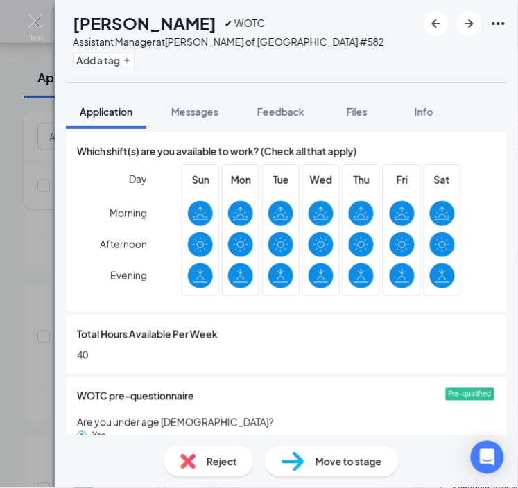
scroll to position [819, 0]
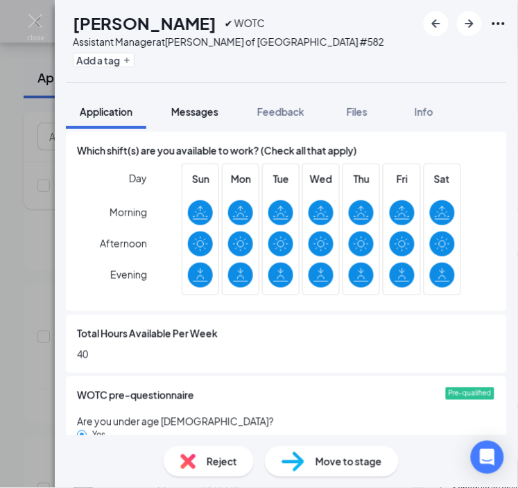
click at [203, 106] on span "Messages" at bounding box center [194, 111] width 47 height 12
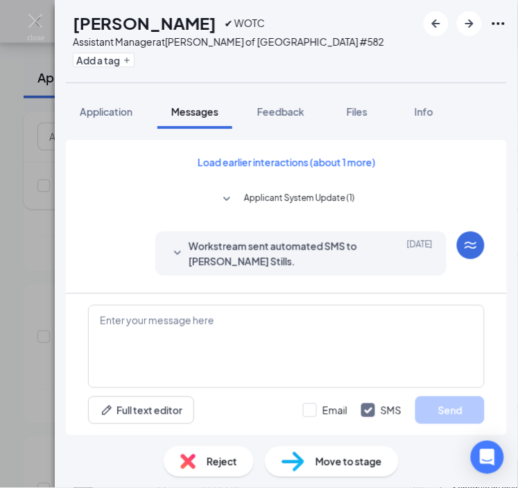
scroll to position [491, 0]
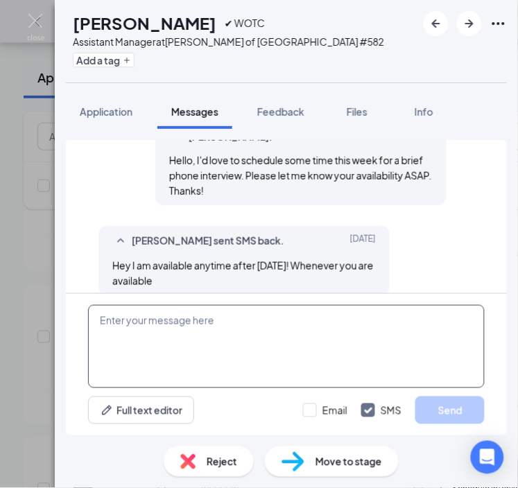
click at [227, 343] on textarea at bounding box center [286, 346] width 396 height 83
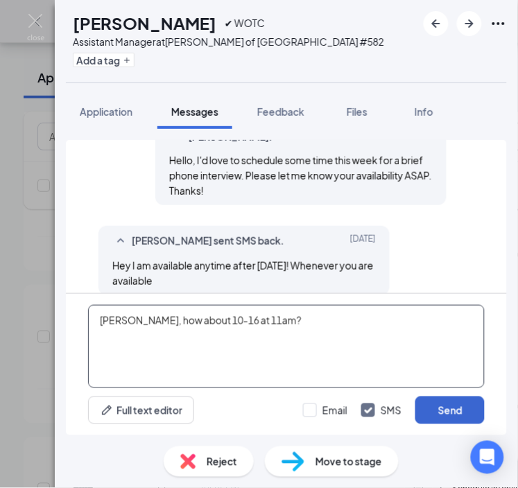
type textarea "[PERSON_NAME], how about 10-16 at 11am?"
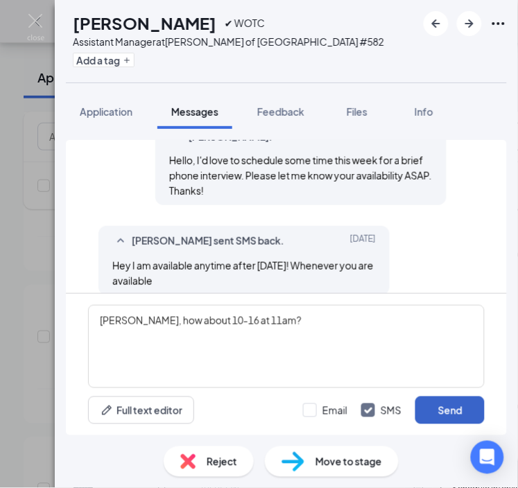
click at [448, 411] on button "Send" at bounding box center [449, 410] width 69 height 28
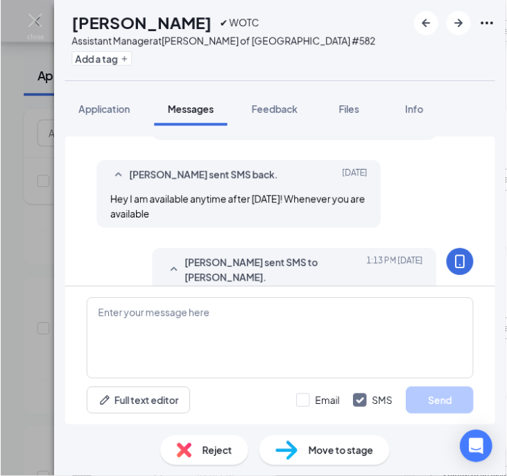
scroll to position [566, 0]
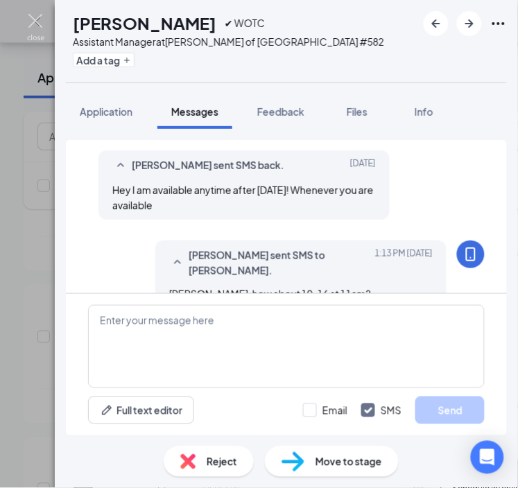
click at [32, 29] on img at bounding box center [35, 27] width 17 height 27
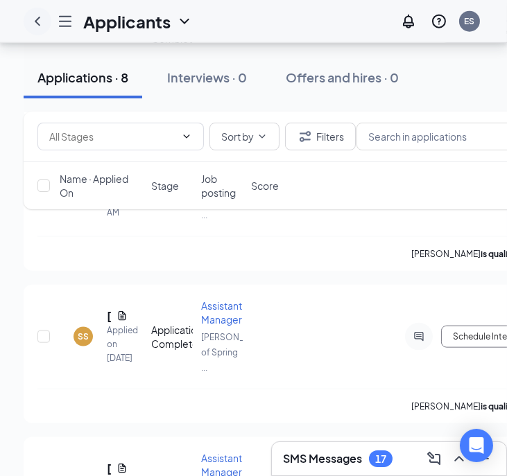
click at [32, 29] on icon "ChevronLeft" at bounding box center [37, 21] width 17 height 17
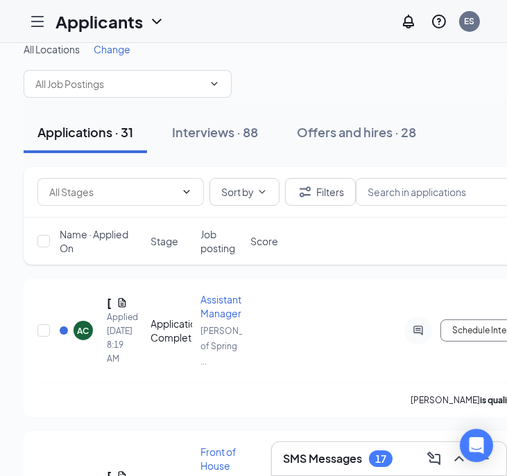
scroll to position [18, 0]
click at [218, 87] on icon "ChevronDown" at bounding box center [214, 83] width 11 height 11
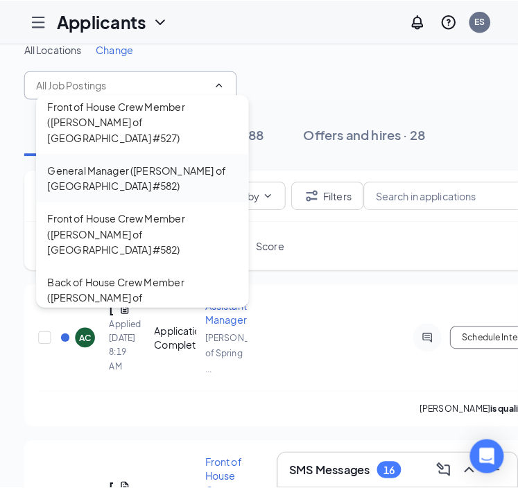
scroll to position [121, 0]
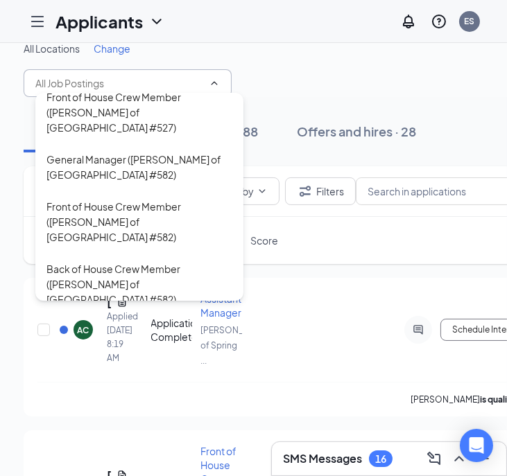
click at [119, 324] on div "Assistant Manager ([PERSON_NAME] of [GEOGRAPHIC_DATA] #582)" at bounding box center [139, 339] width 186 height 30
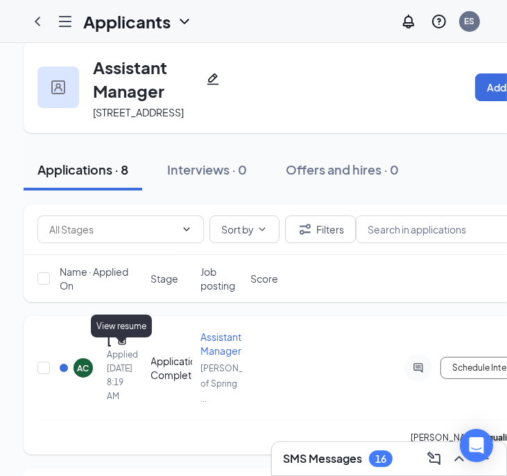
click at [123, 346] on icon "Document" at bounding box center [121, 340] width 11 height 11
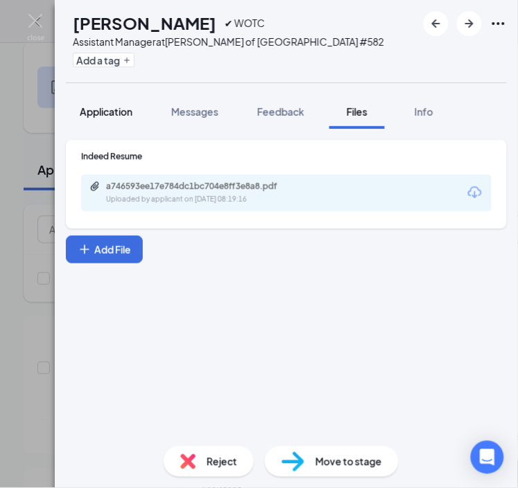
click at [119, 118] on div "Application" at bounding box center [106, 112] width 53 height 14
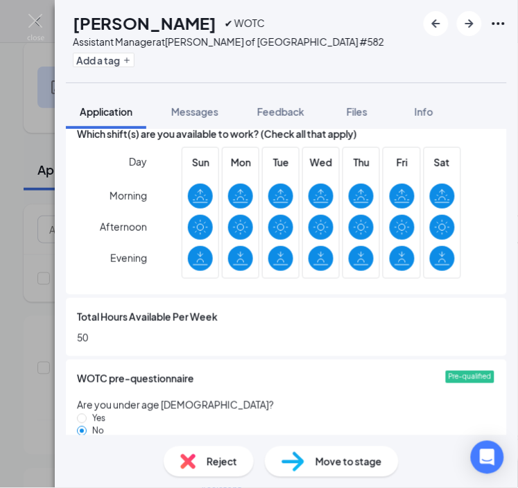
scroll to position [826, 0]
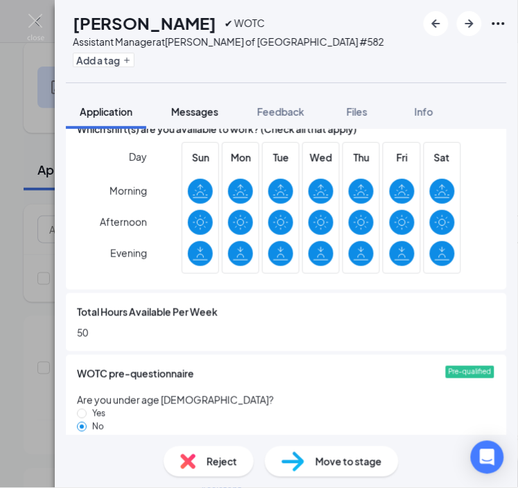
click at [182, 111] on span "Messages" at bounding box center [194, 111] width 47 height 12
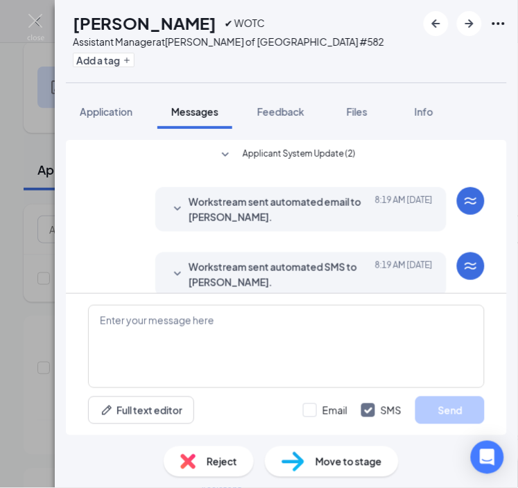
scroll to position [187, 0]
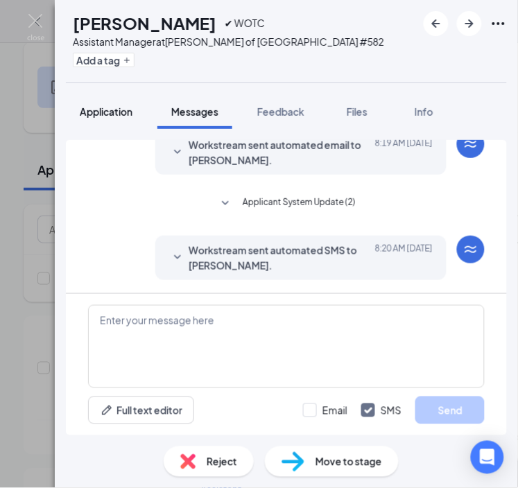
click at [140, 112] on button "Application" at bounding box center [106, 111] width 80 height 35
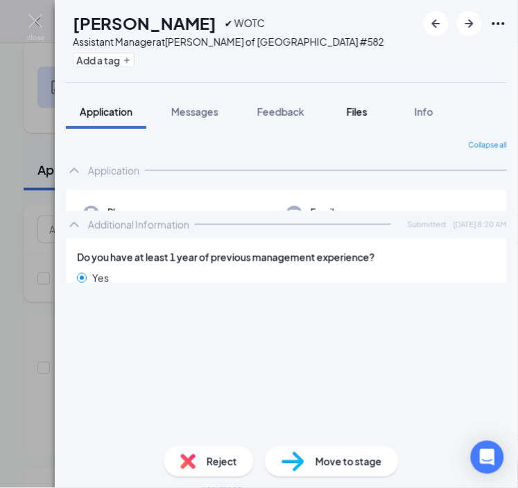
click at [371, 113] on div "Files" at bounding box center [357, 112] width 28 height 14
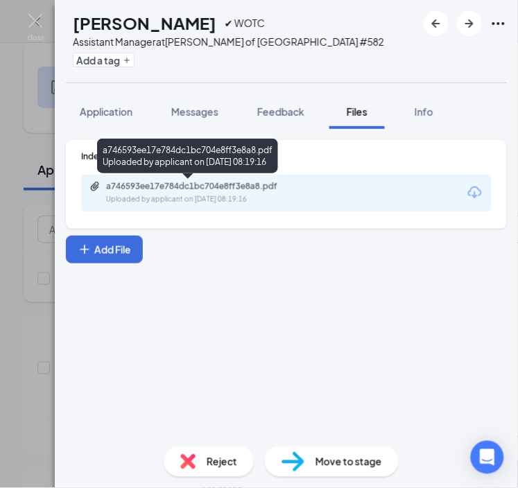
click at [279, 187] on div "a746593ee17e784dc1bc704e8ff3e8a8.pdf" at bounding box center [203, 186] width 194 height 11
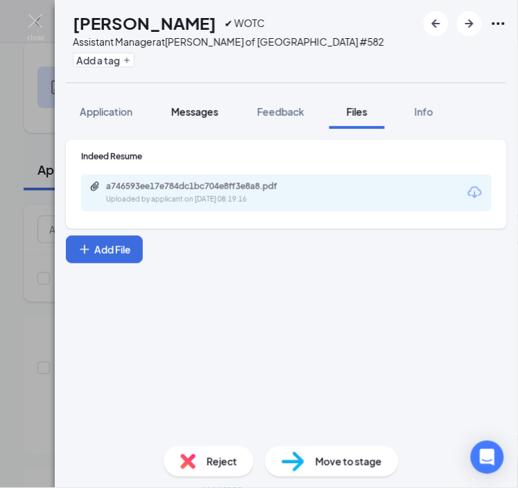
click at [182, 110] on span "Messages" at bounding box center [194, 111] width 47 height 12
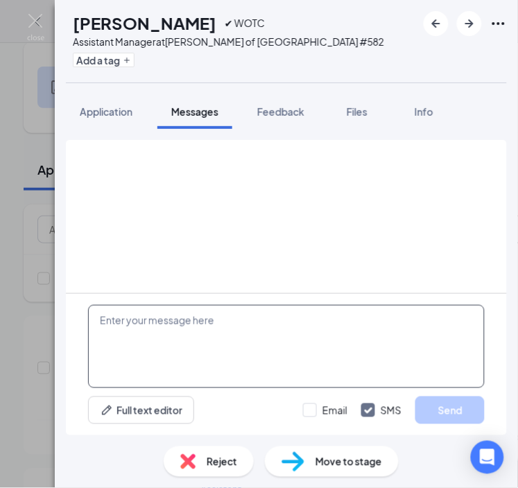
click at [184, 351] on textarea at bounding box center [286, 346] width 396 height 83
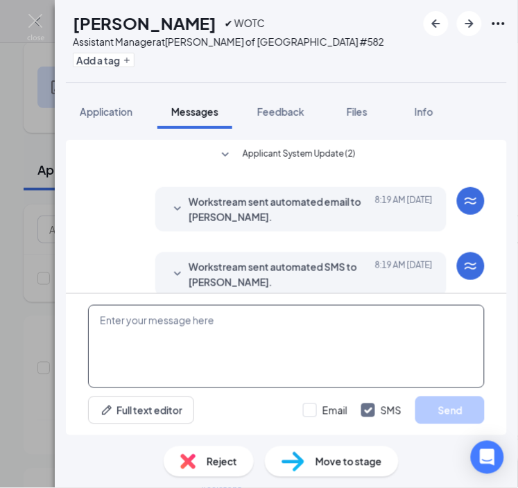
scroll to position [187, 0]
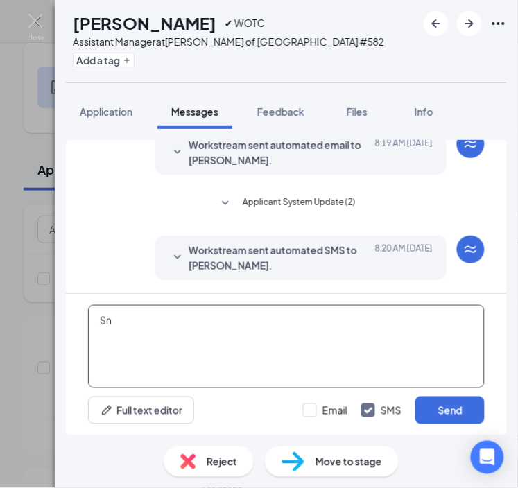
type textarea "S"
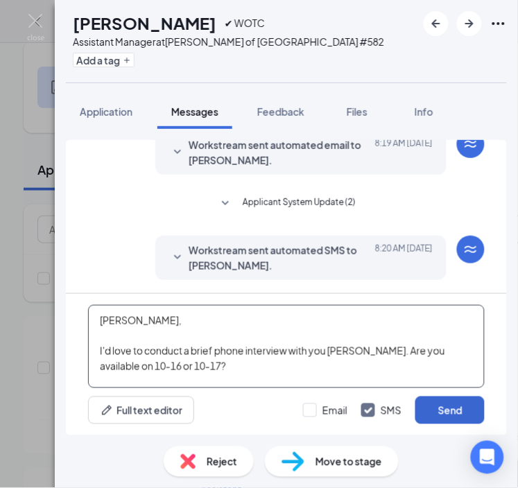
type textarea "[PERSON_NAME], I'd love to conduct a brief phone interview with you [PERSON_NAM…"
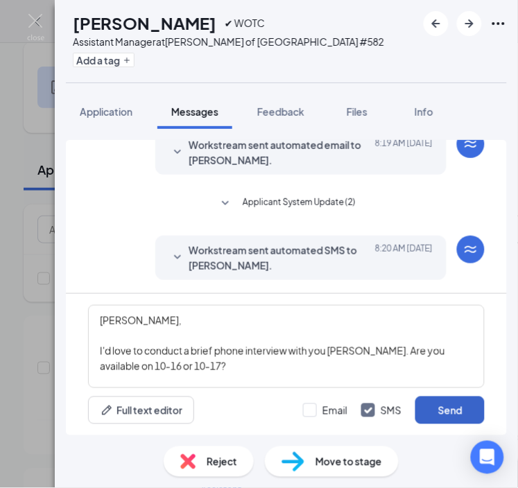
click at [439, 405] on button "Send" at bounding box center [449, 410] width 69 height 28
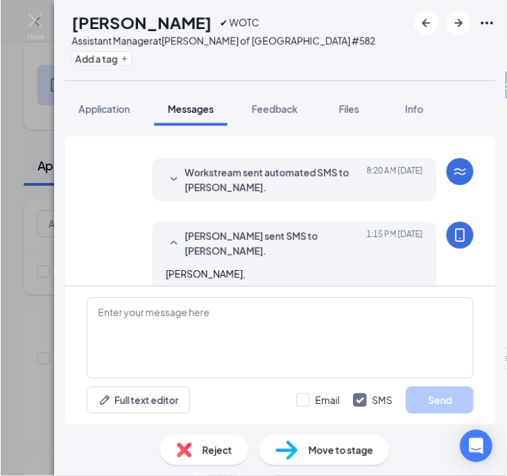
scroll to position [321, 0]
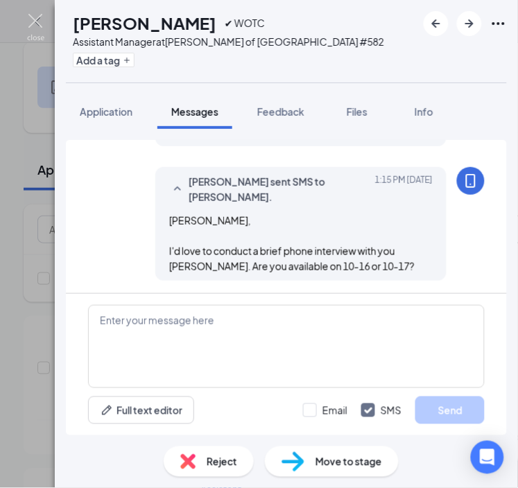
click at [44, 14] on img at bounding box center [35, 27] width 17 height 27
